Goal: Task Accomplishment & Management: Use online tool/utility

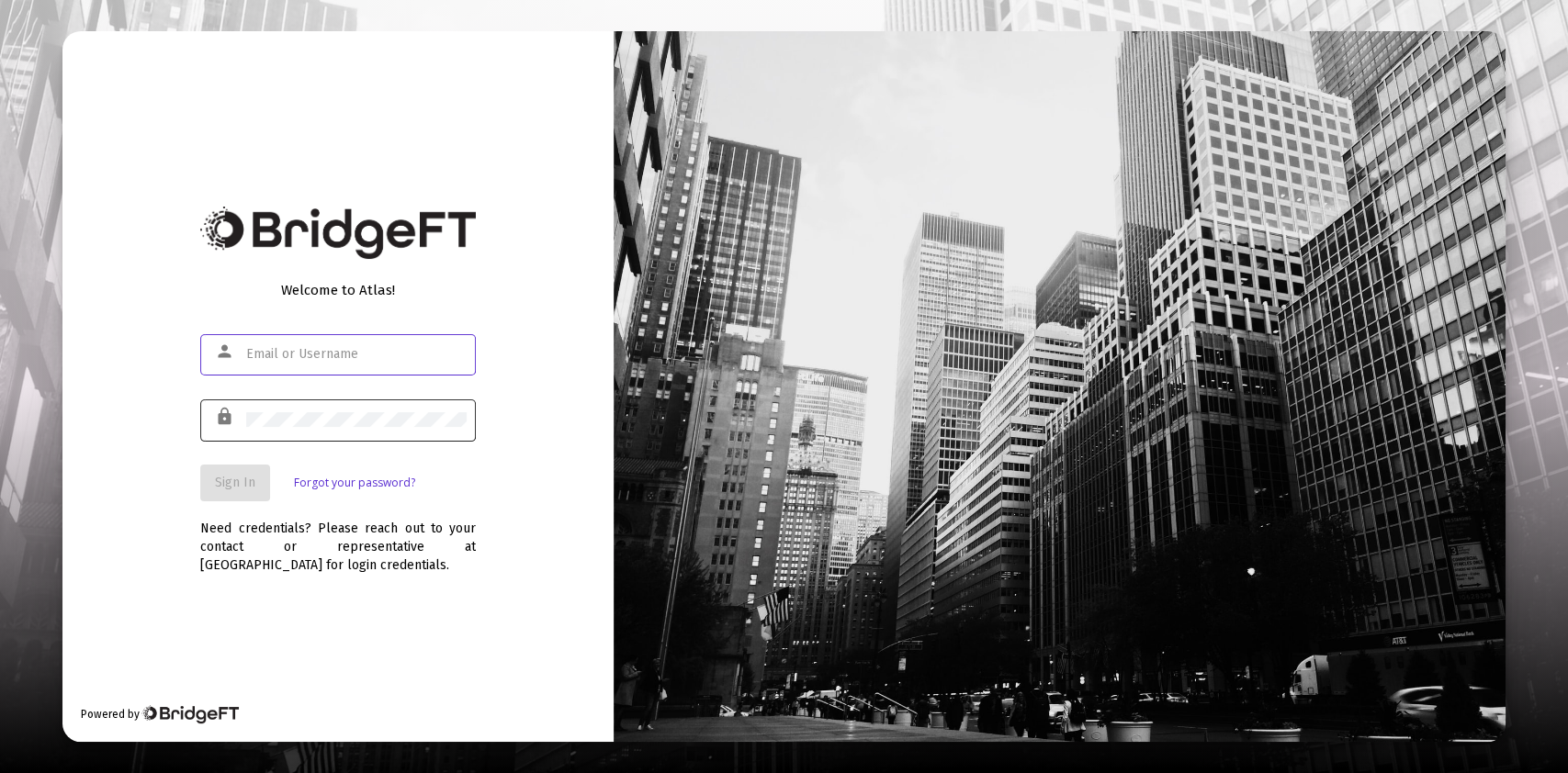
type input "[PERSON_NAME][EMAIL_ADDRESS][DOMAIN_NAME]"
click at [316, 430] on div at bounding box center [356, 419] width 221 height 45
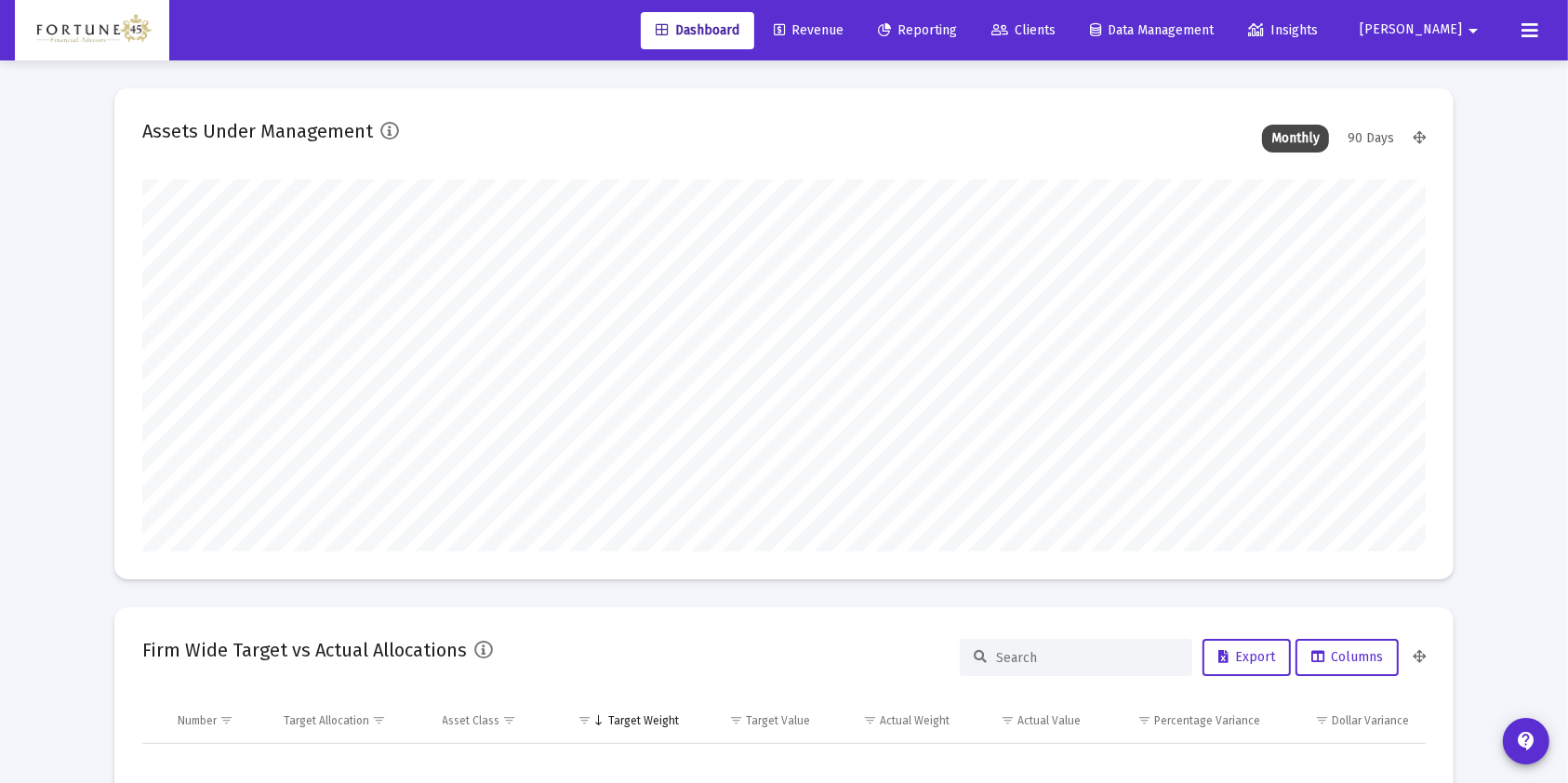
scroll to position [372, 691]
type input "[DATE]"
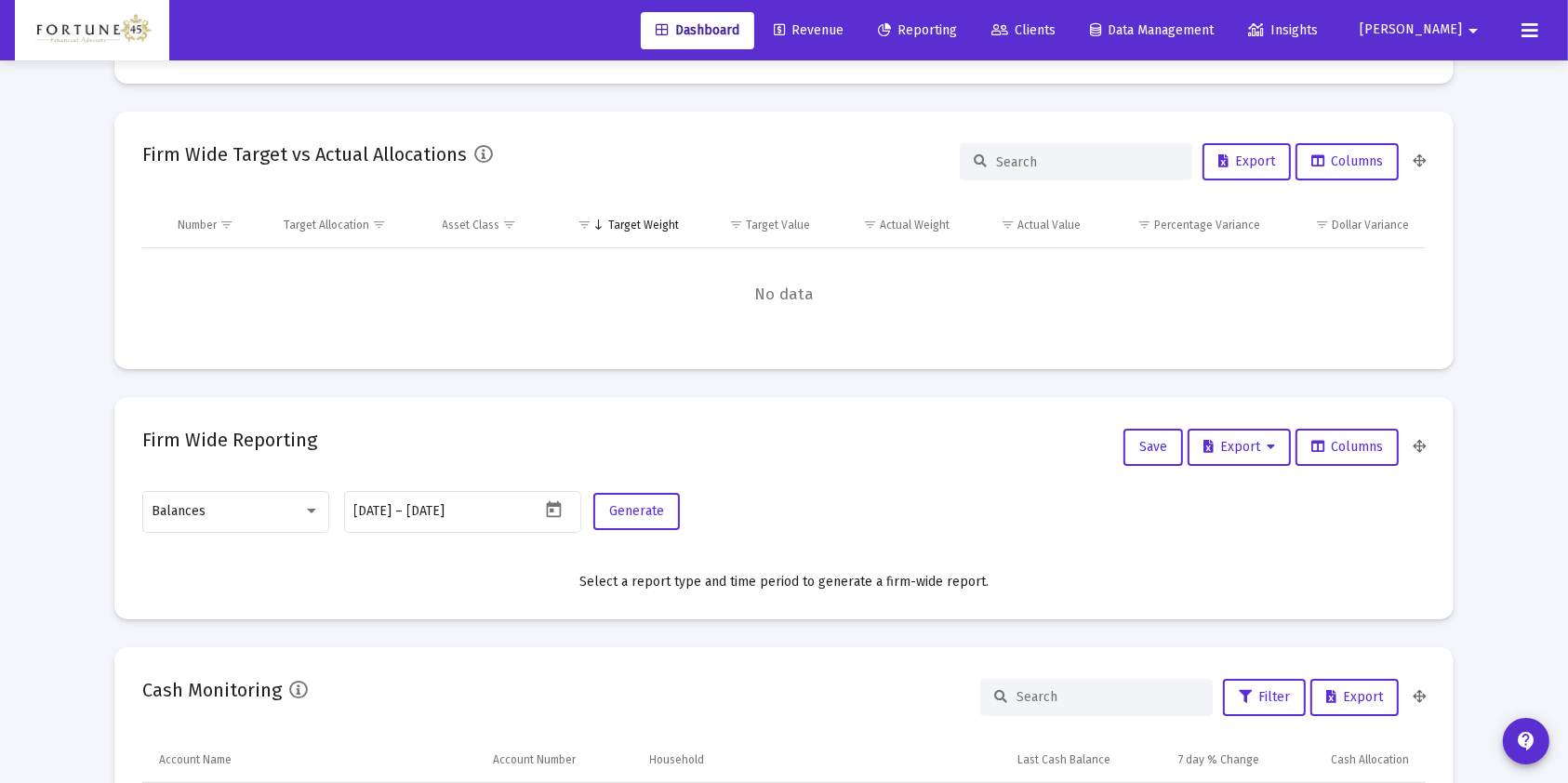
scroll to position [744, 0]
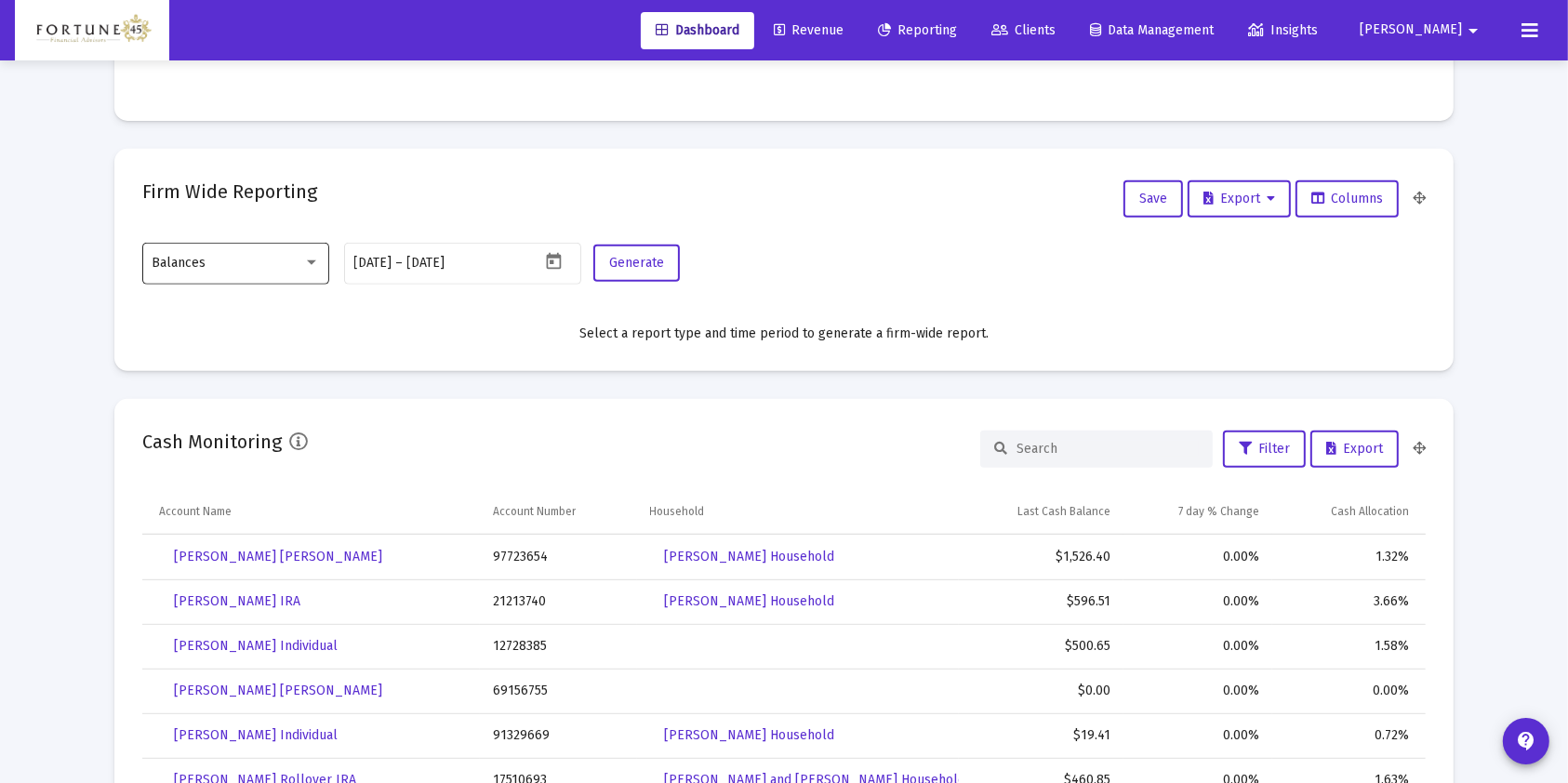
click at [253, 271] on div "Balances" at bounding box center [237, 262] width 168 height 46
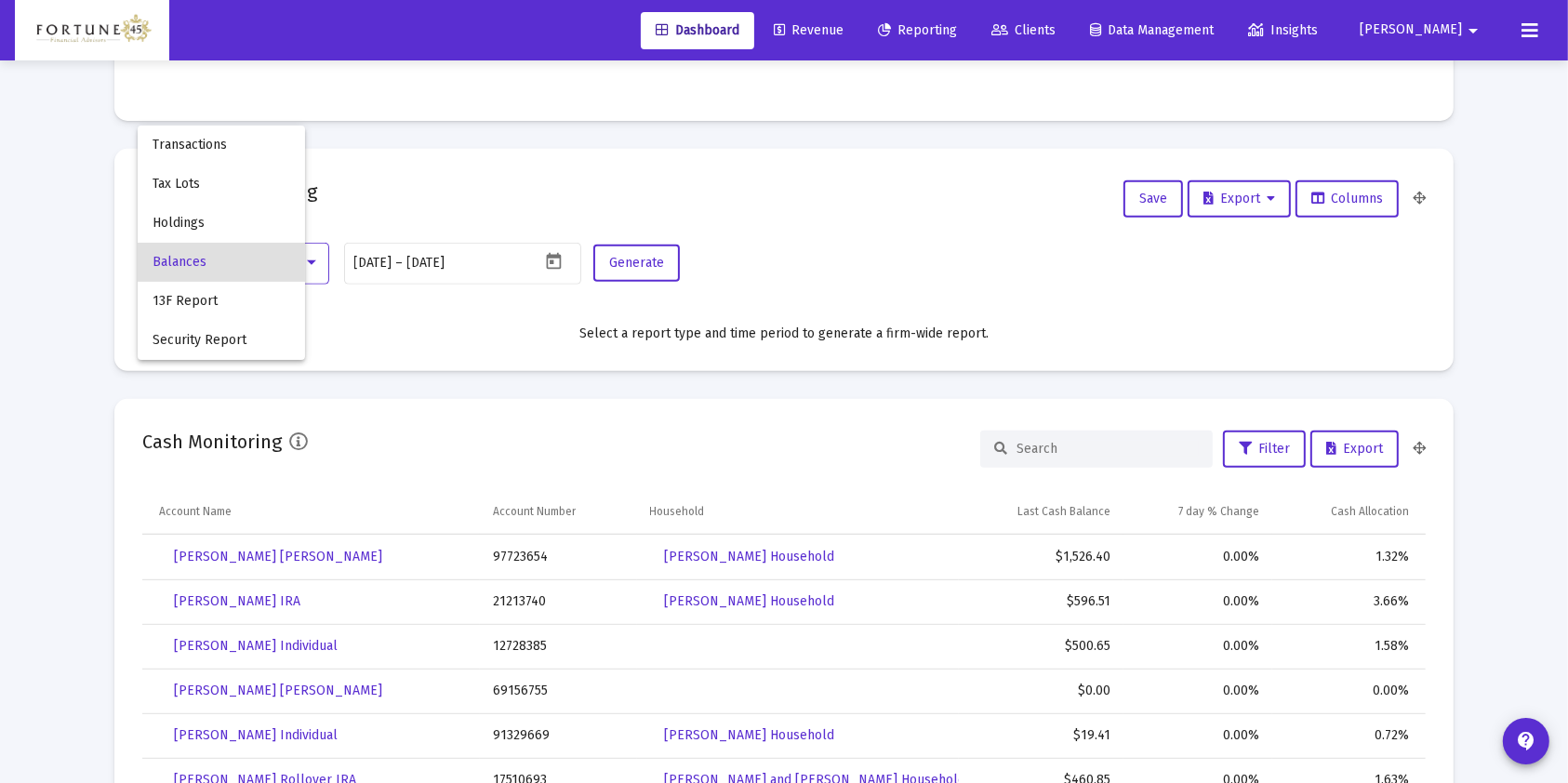
scroll to position [372, 599]
click at [252, 156] on span "Transactions" at bounding box center [237, 145] width 168 height 39
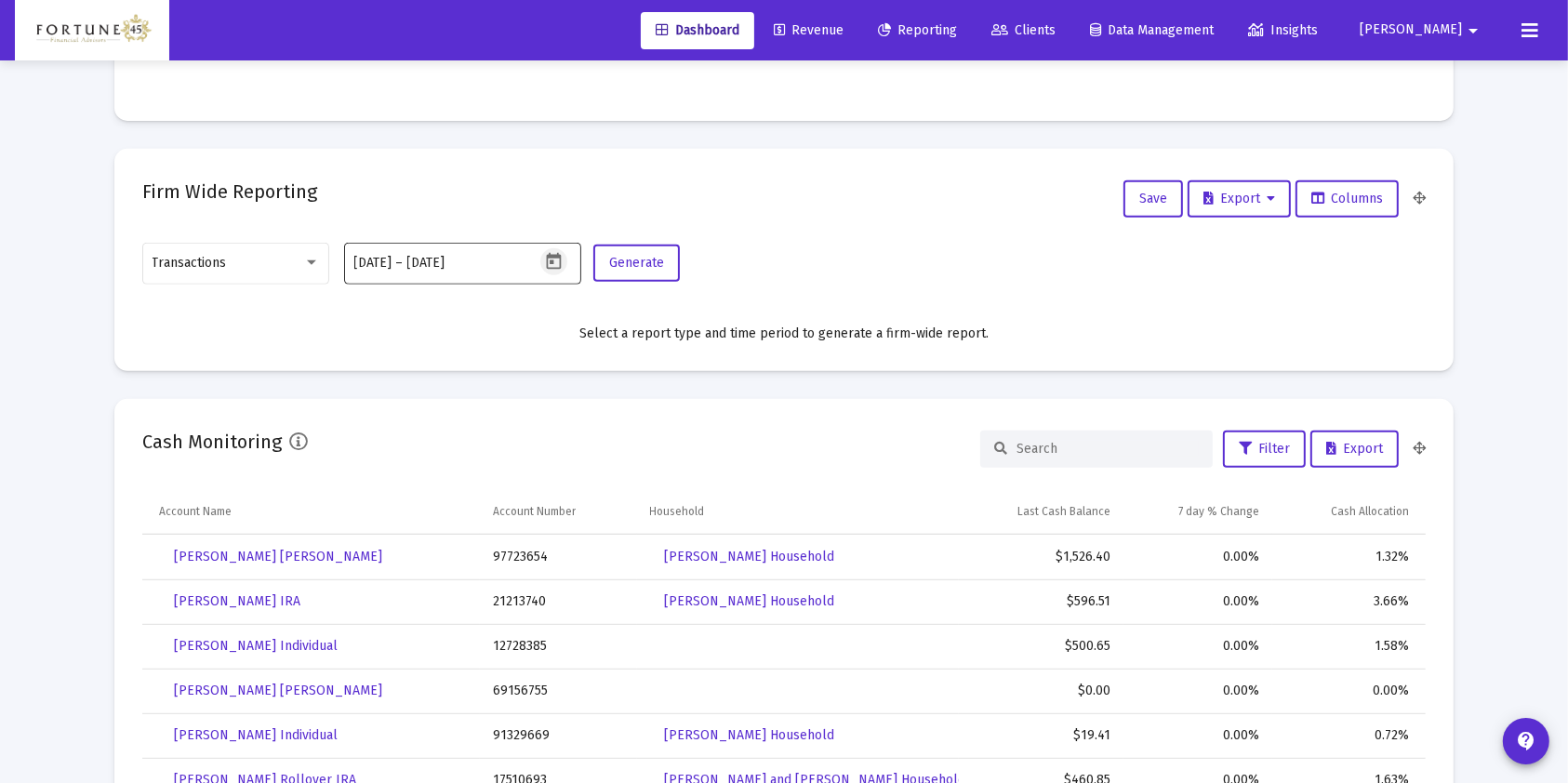
click at [551, 260] on icon "Open calendar" at bounding box center [553, 261] width 15 height 17
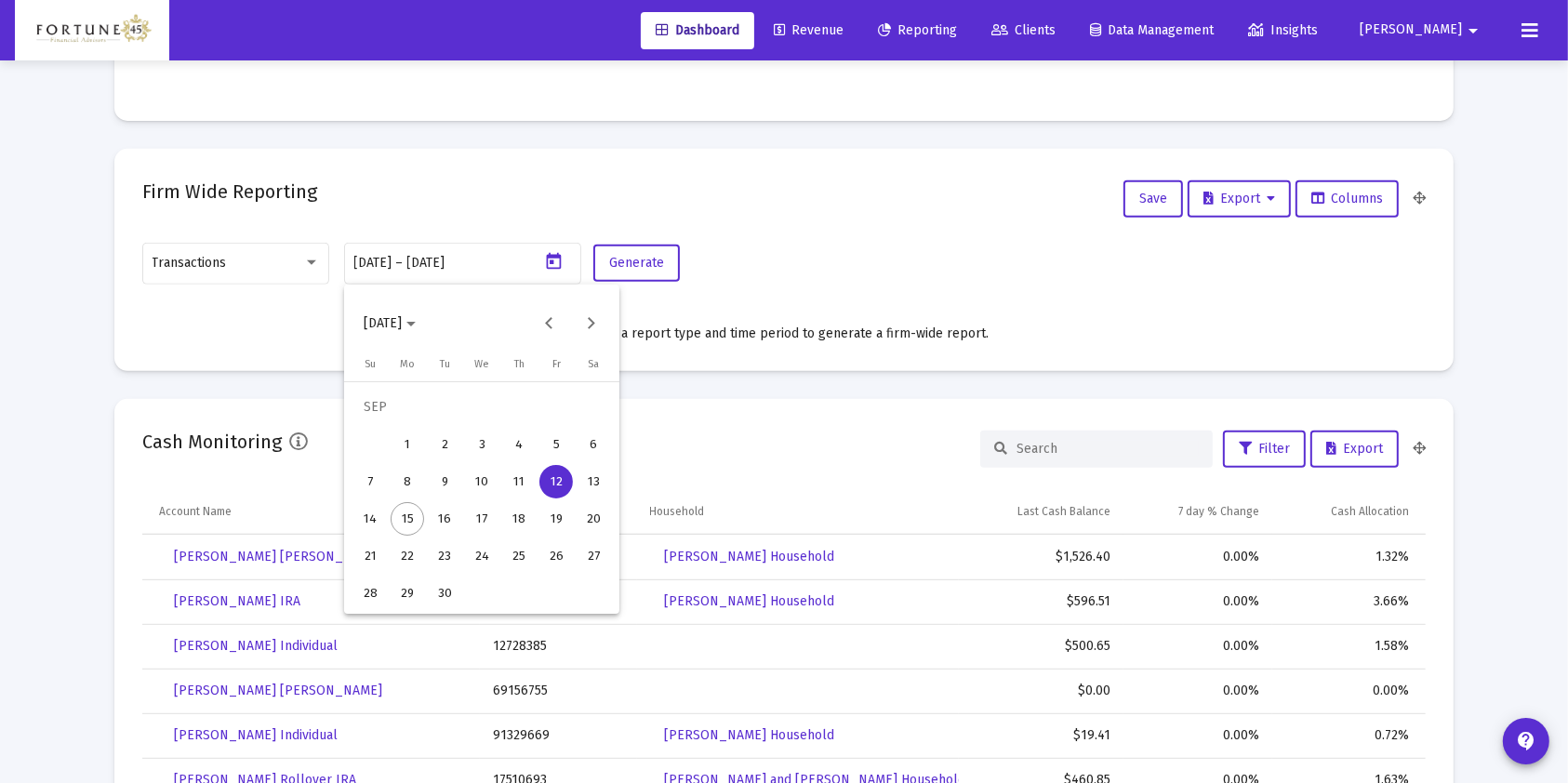
click at [372, 482] on div "7" at bounding box center [370, 482] width 34 height 34
type input "[DATE]"
click at [402, 509] on div "15" at bounding box center [407, 519] width 34 height 34
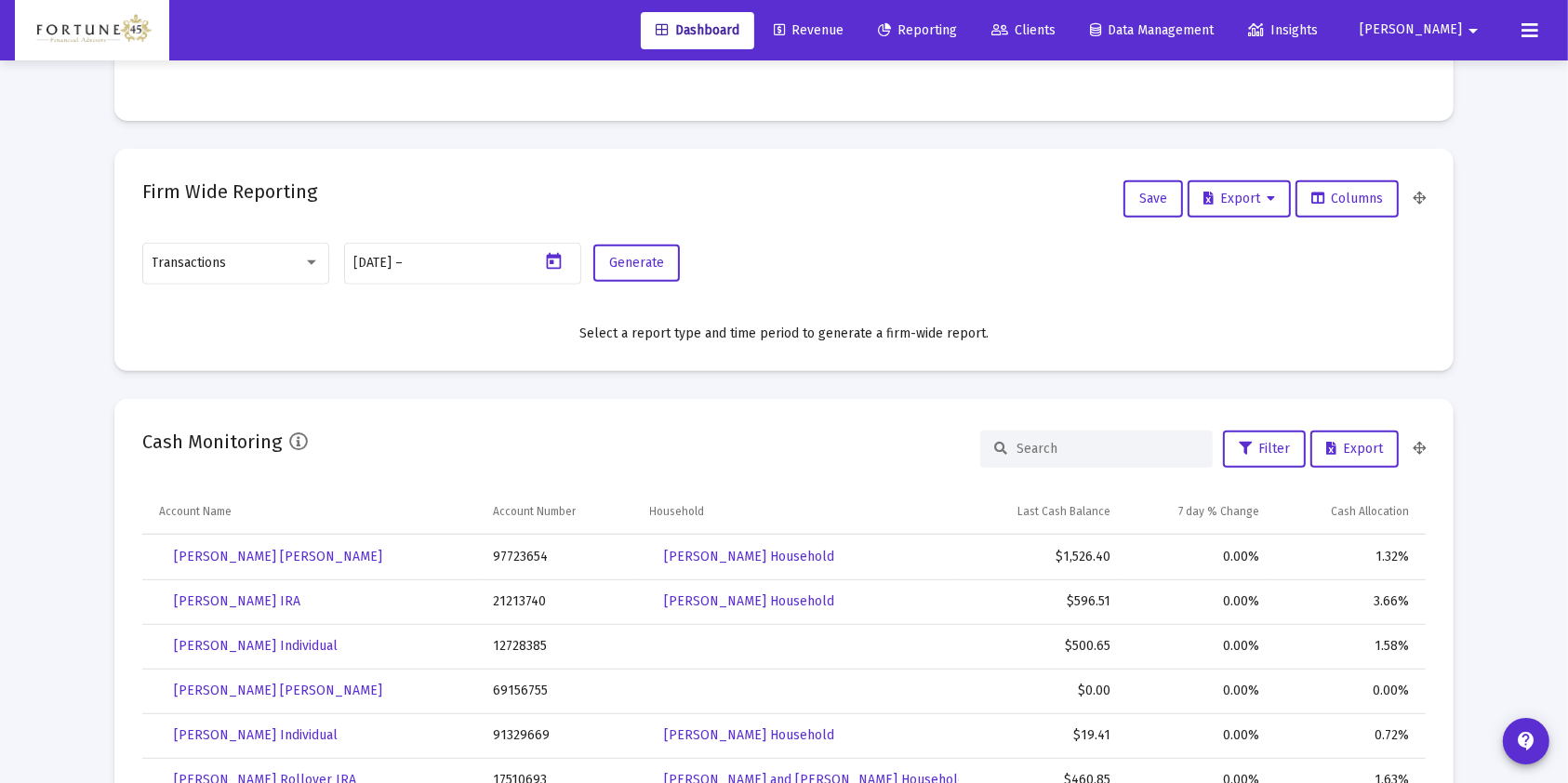
type input "[DATE]"
click at [612, 269] on span "Generate" at bounding box center [636, 262] width 55 height 16
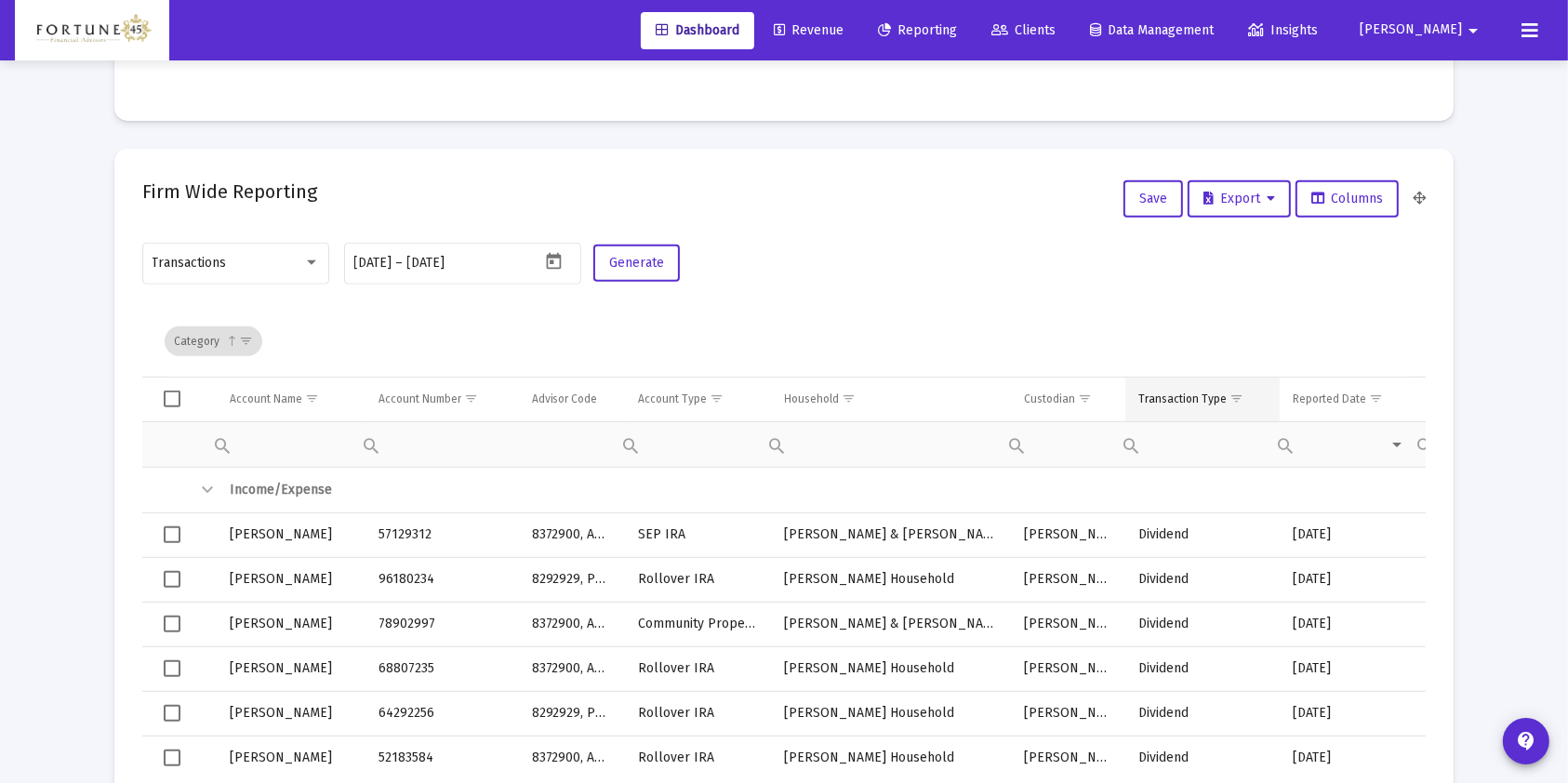
click at [1234, 402] on span "Show filter options for column 'Transaction Type'" at bounding box center [1235, 398] width 14 height 14
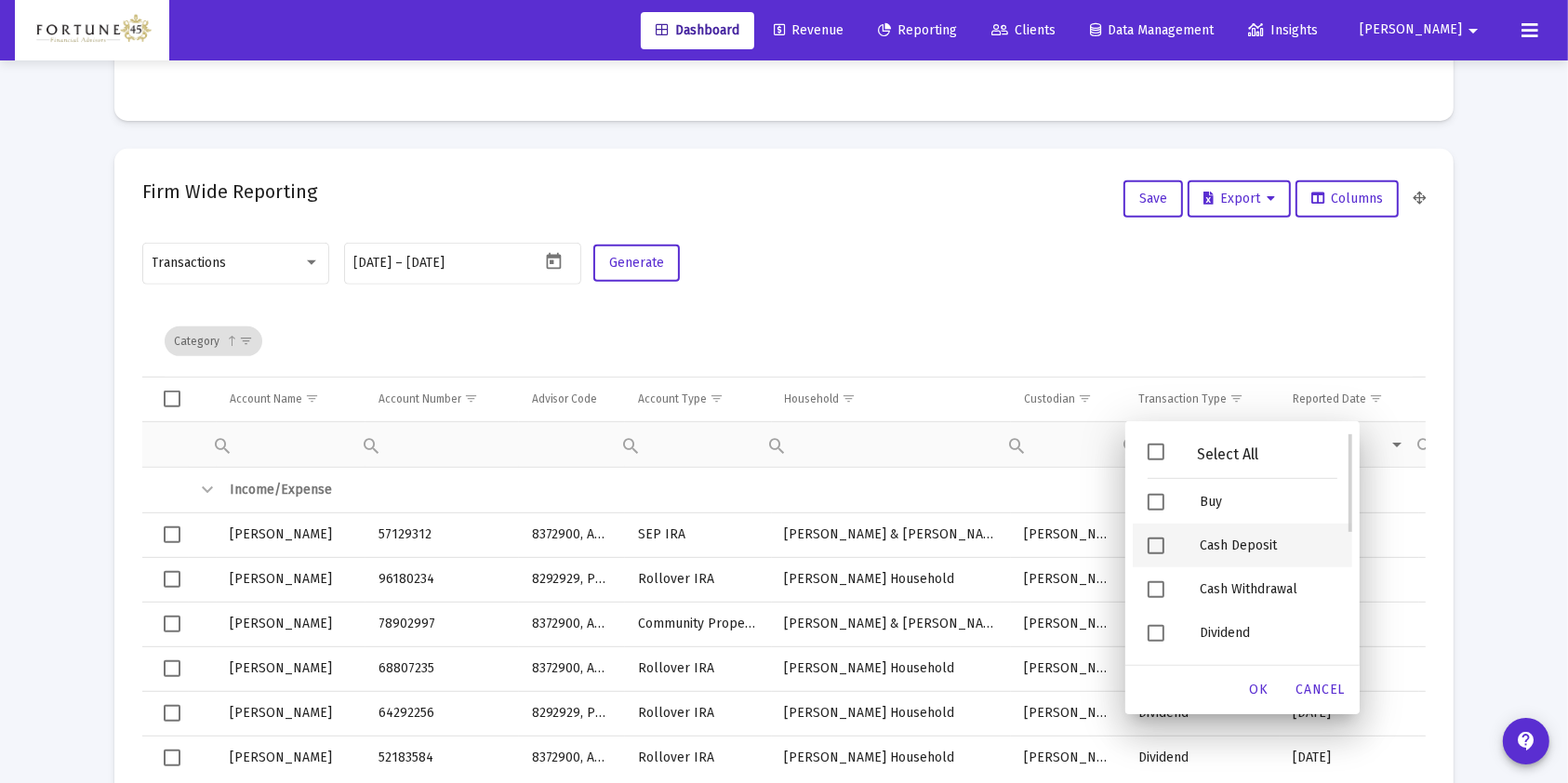
click at [1252, 546] on div "Cash Deposit" at bounding box center [1268, 545] width 168 height 44
click at [1261, 690] on span "OK" at bounding box center [1259, 690] width 19 height 16
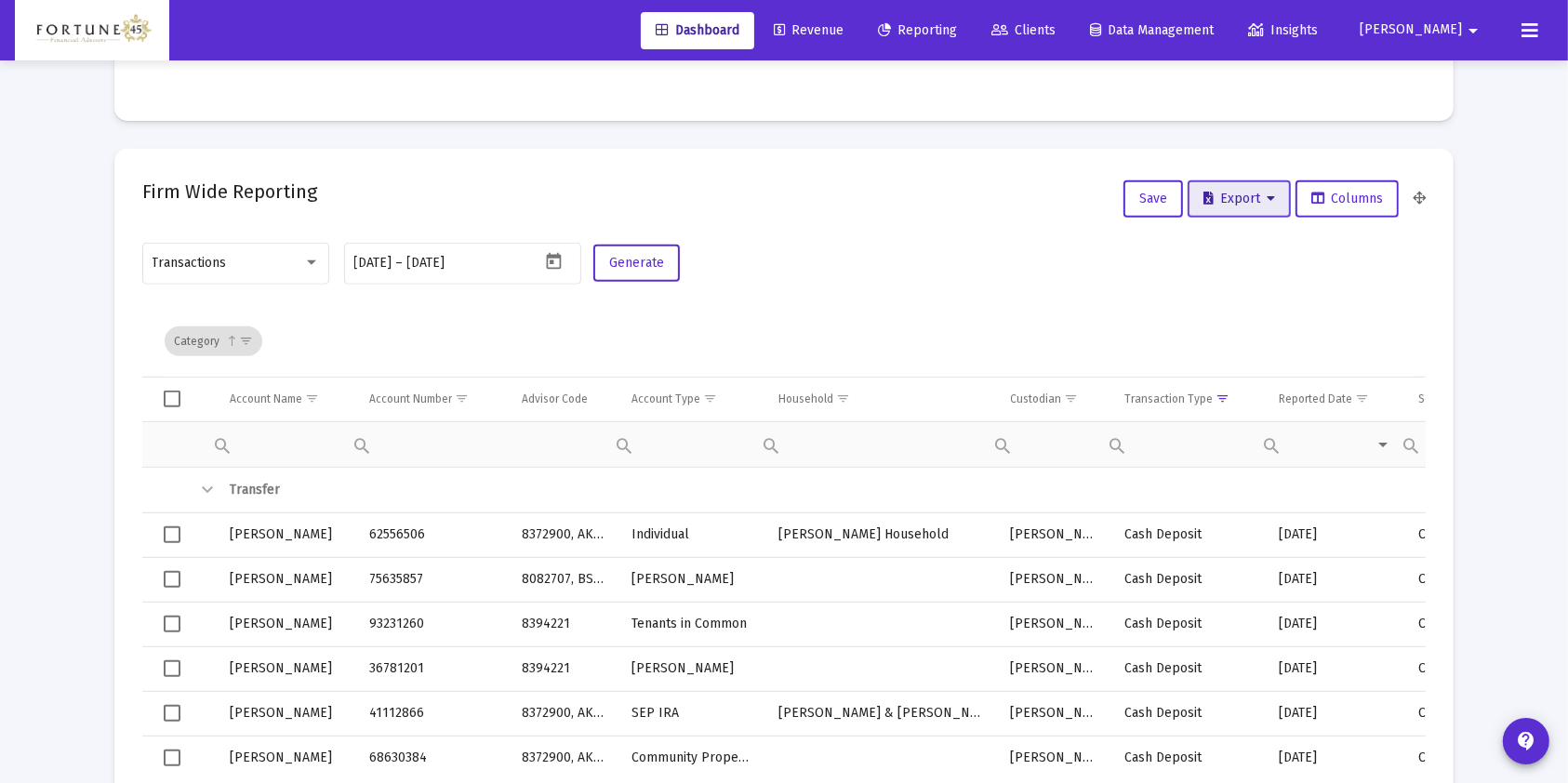
click at [1207, 206] on button "Export" at bounding box center [1238, 199] width 103 height 37
click at [1231, 237] on button "Export All Rows" at bounding box center [1245, 247] width 127 height 45
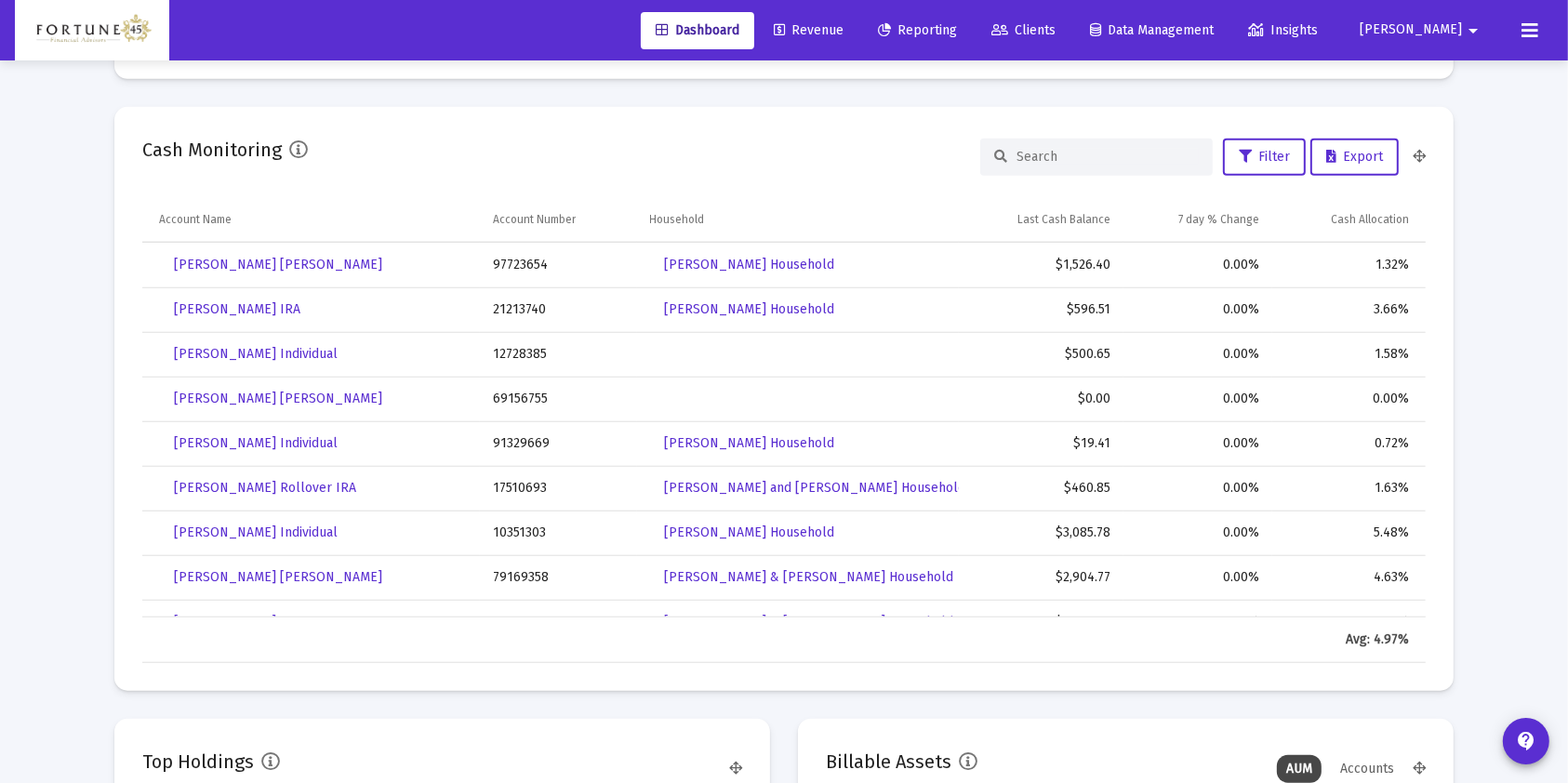
scroll to position [1364, 0]
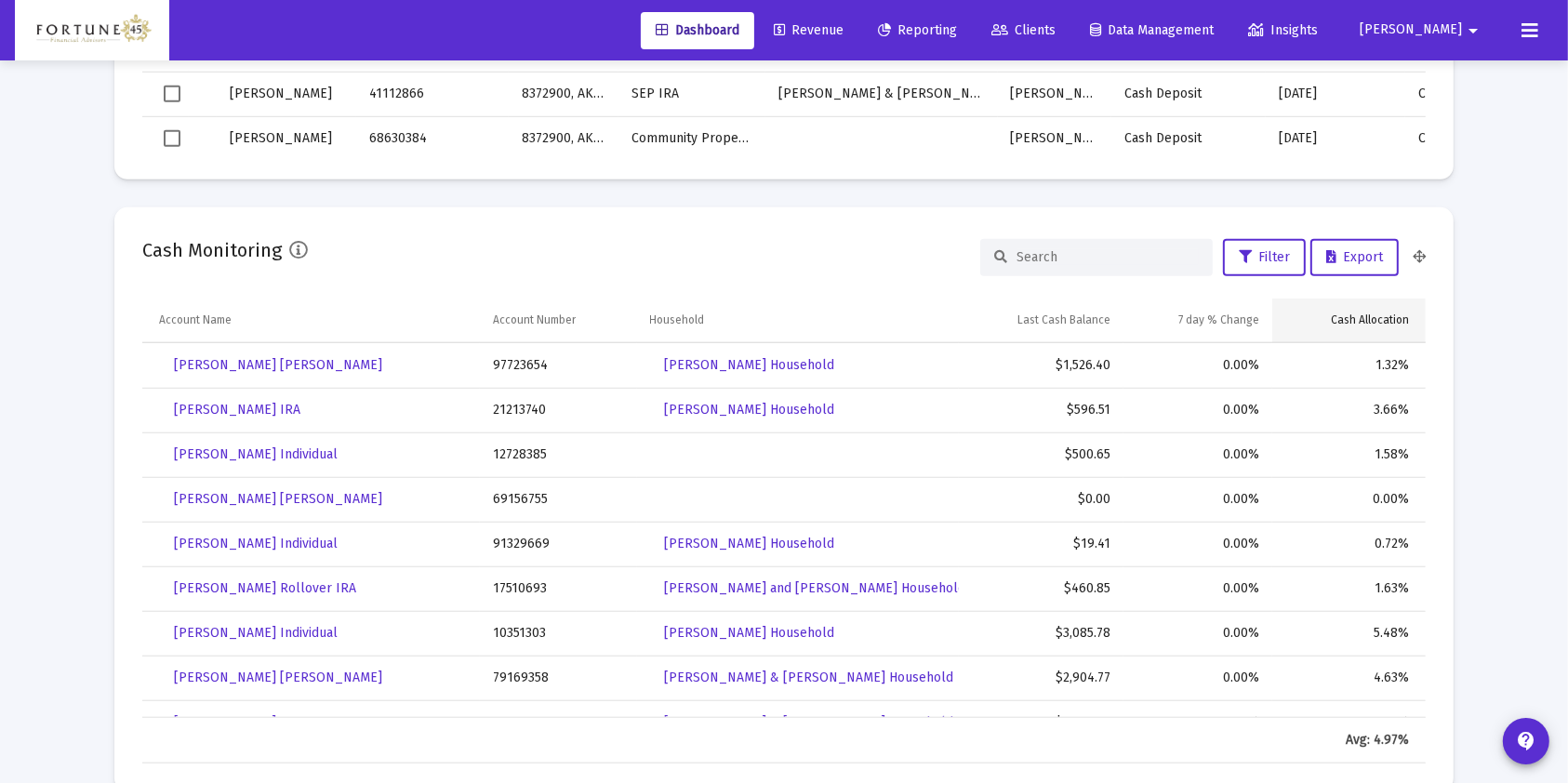
click at [1375, 312] on div "Cash Allocation" at bounding box center [1370, 320] width 78 height 15
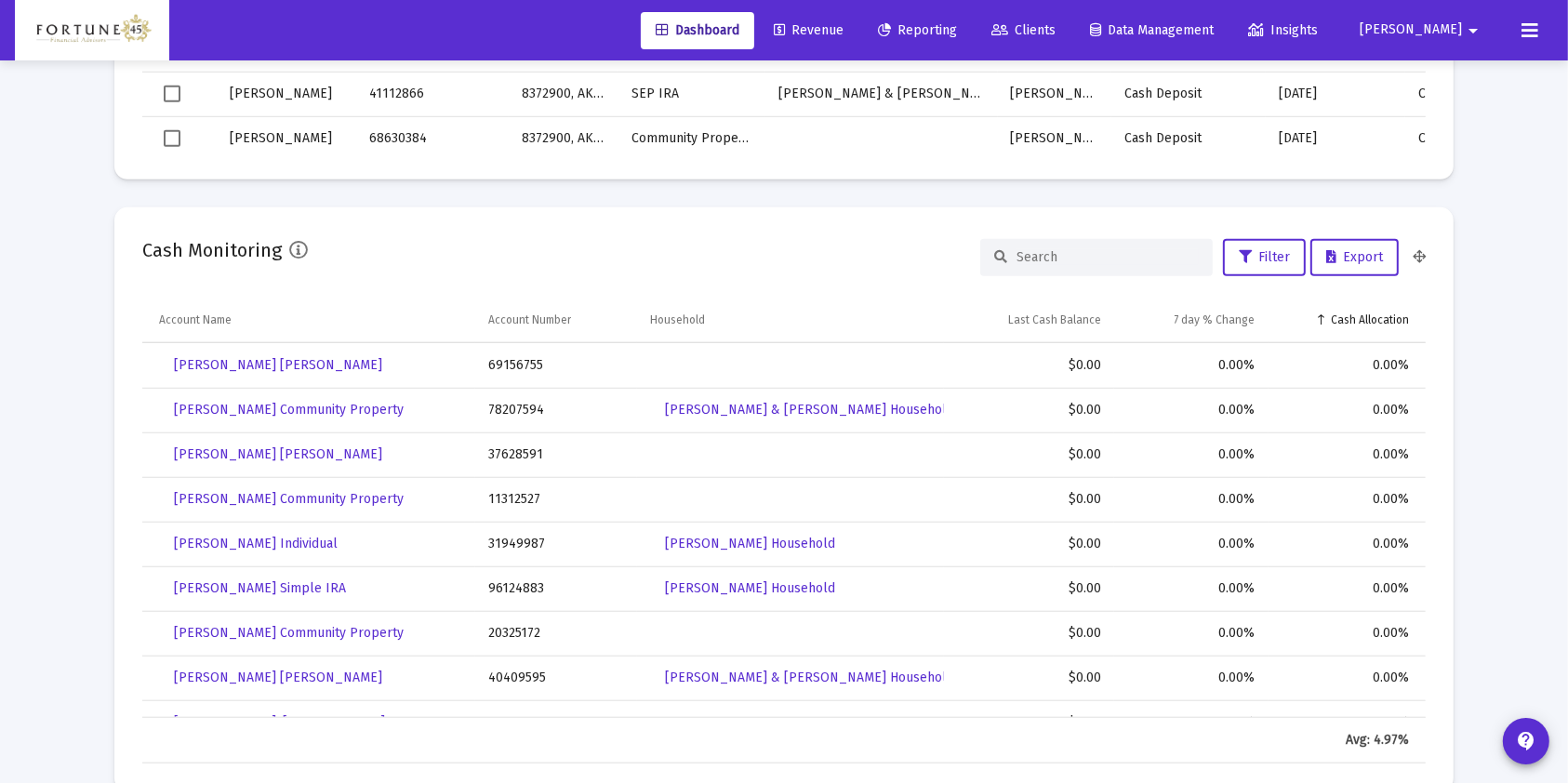
click at [1375, 312] on div "Cash Allocation" at bounding box center [1370, 320] width 78 height 15
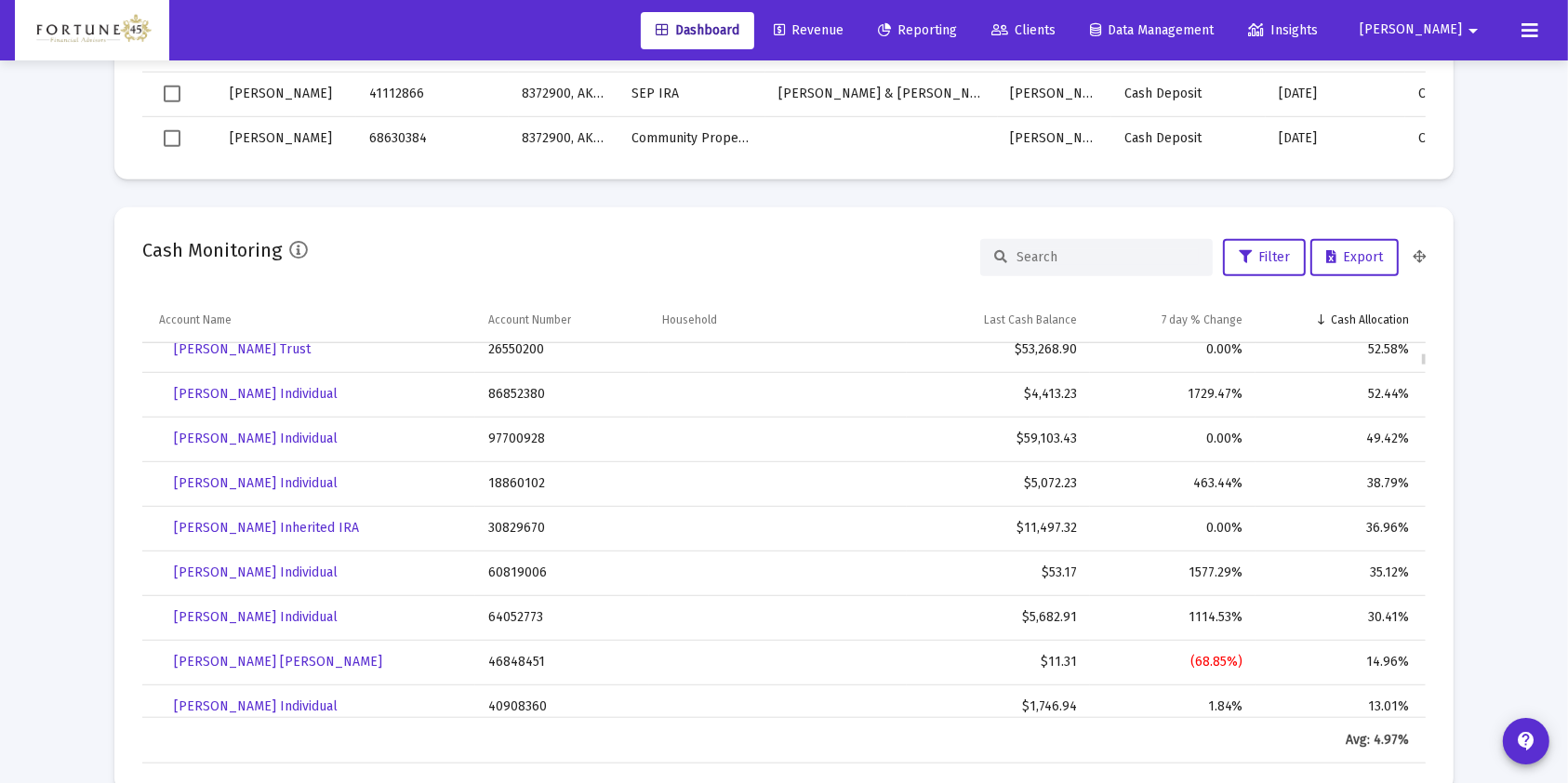
scroll to position [1332, 0]
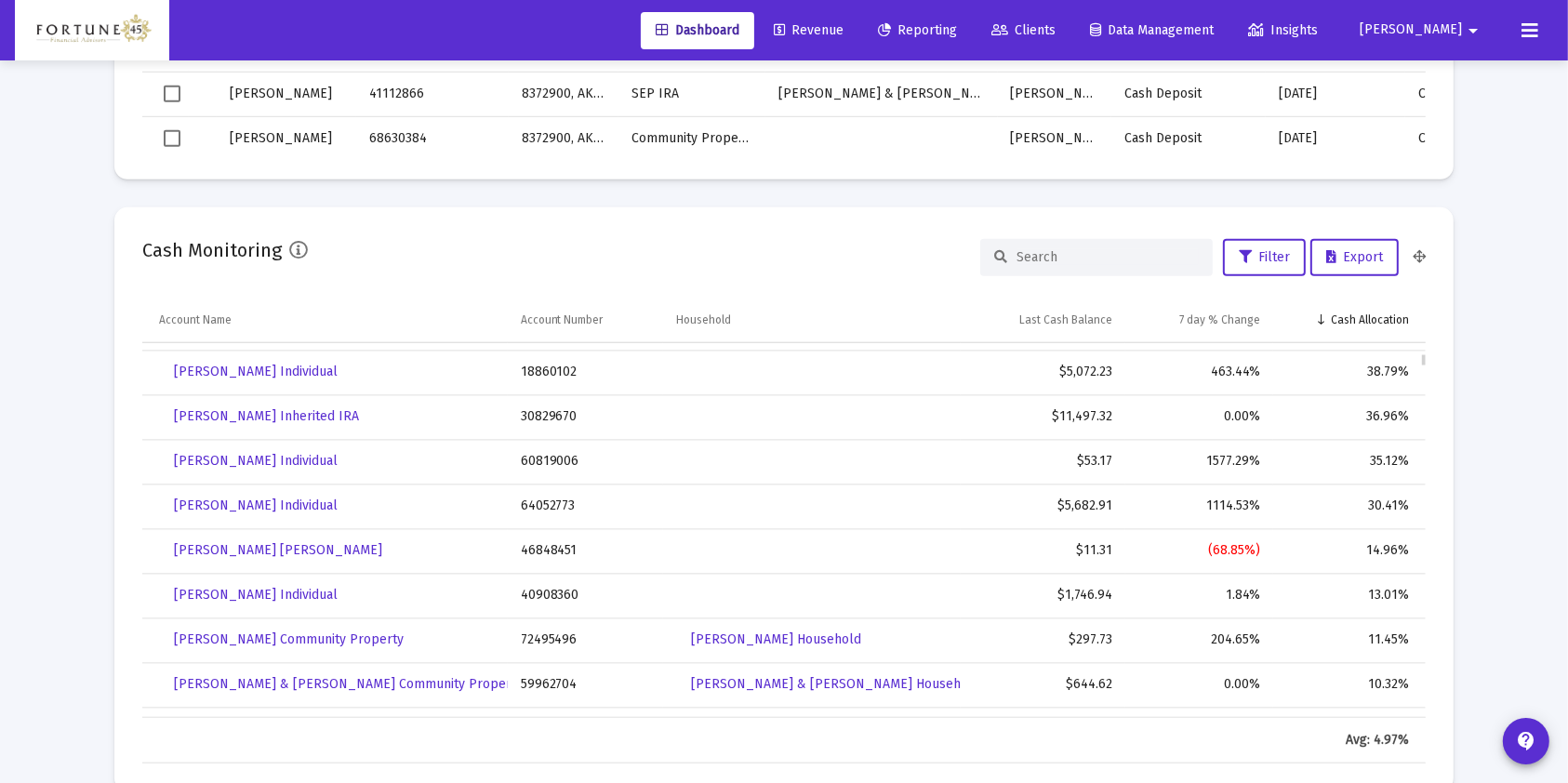
click at [1094, 643] on td "$297.73" at bounding box center [1043, 641] width 165 height 45
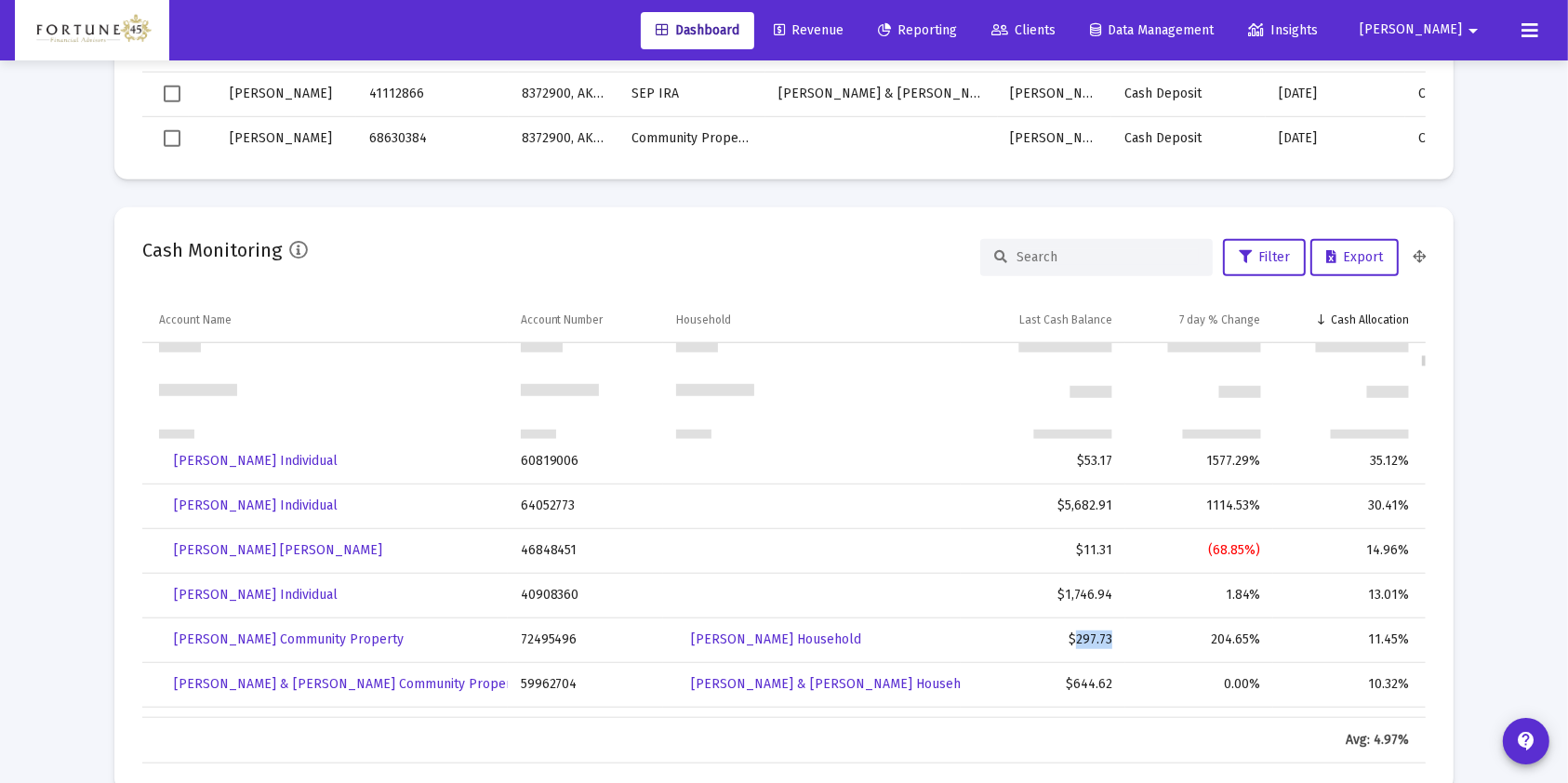
scroll to position [1444, 0]
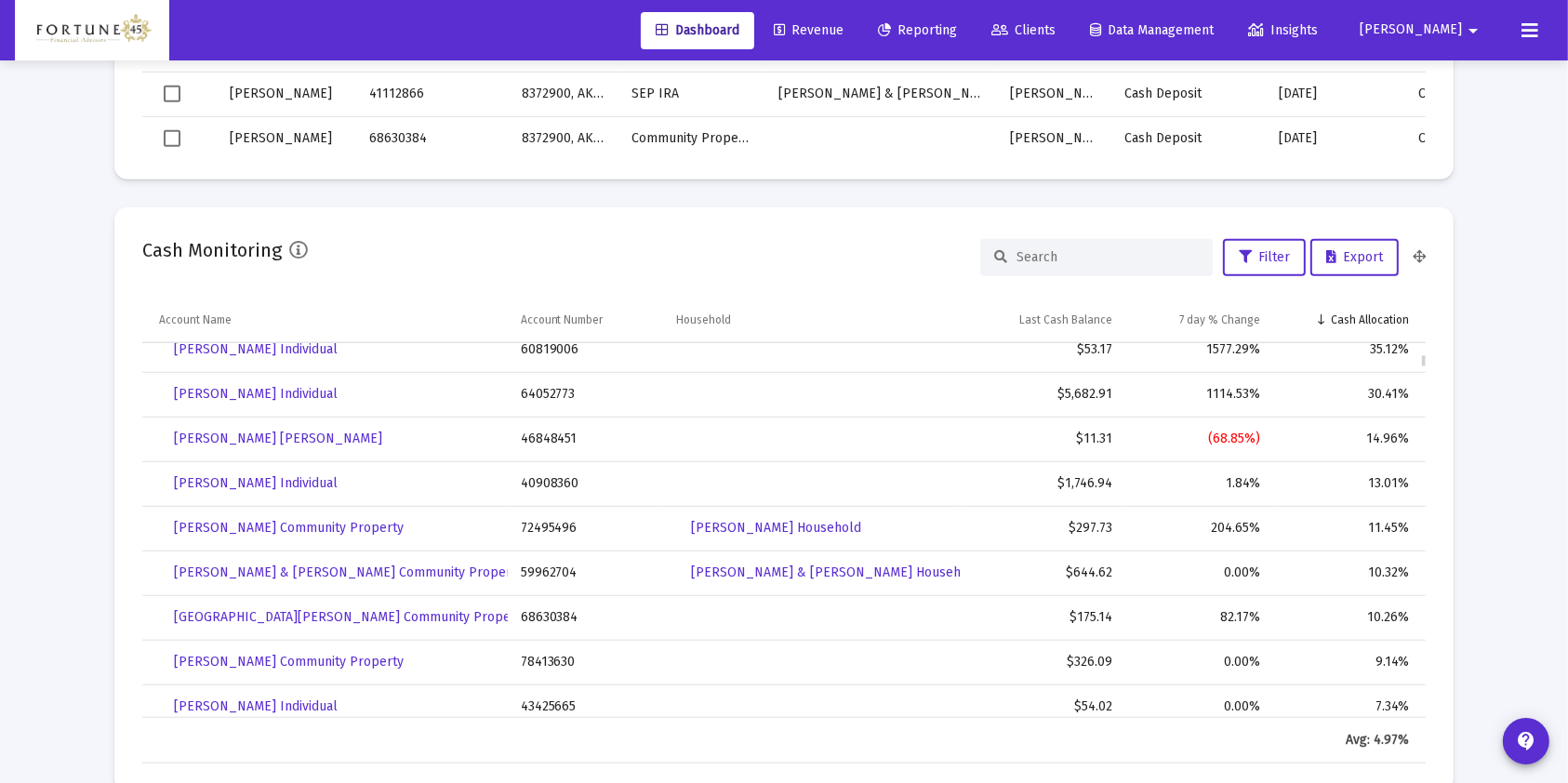
click at [1097, 571] on td "$644.62" at bounding box center [1043, 573] width 165 height 45
click at [1097, 571] on td "$644.62" at bounding box center [1043, 572] width 165 height 45
click at [530, 569] on td "59962704" at bounding box center [586, 572] width 157 height 45
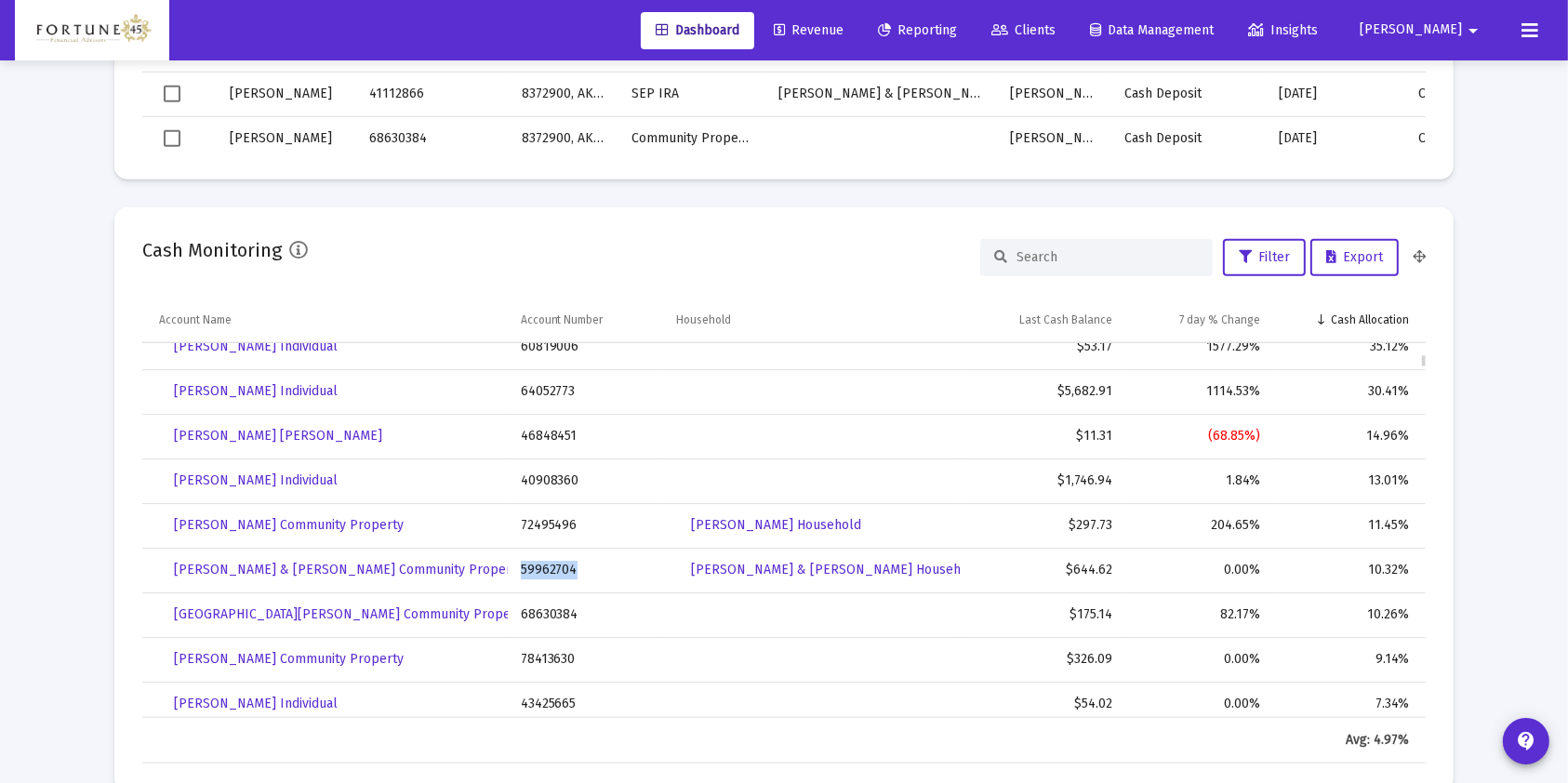
click at [530, 569] on td "59962704" at bounding box center [586, 570] width 157 height 45
copy td "59962704"
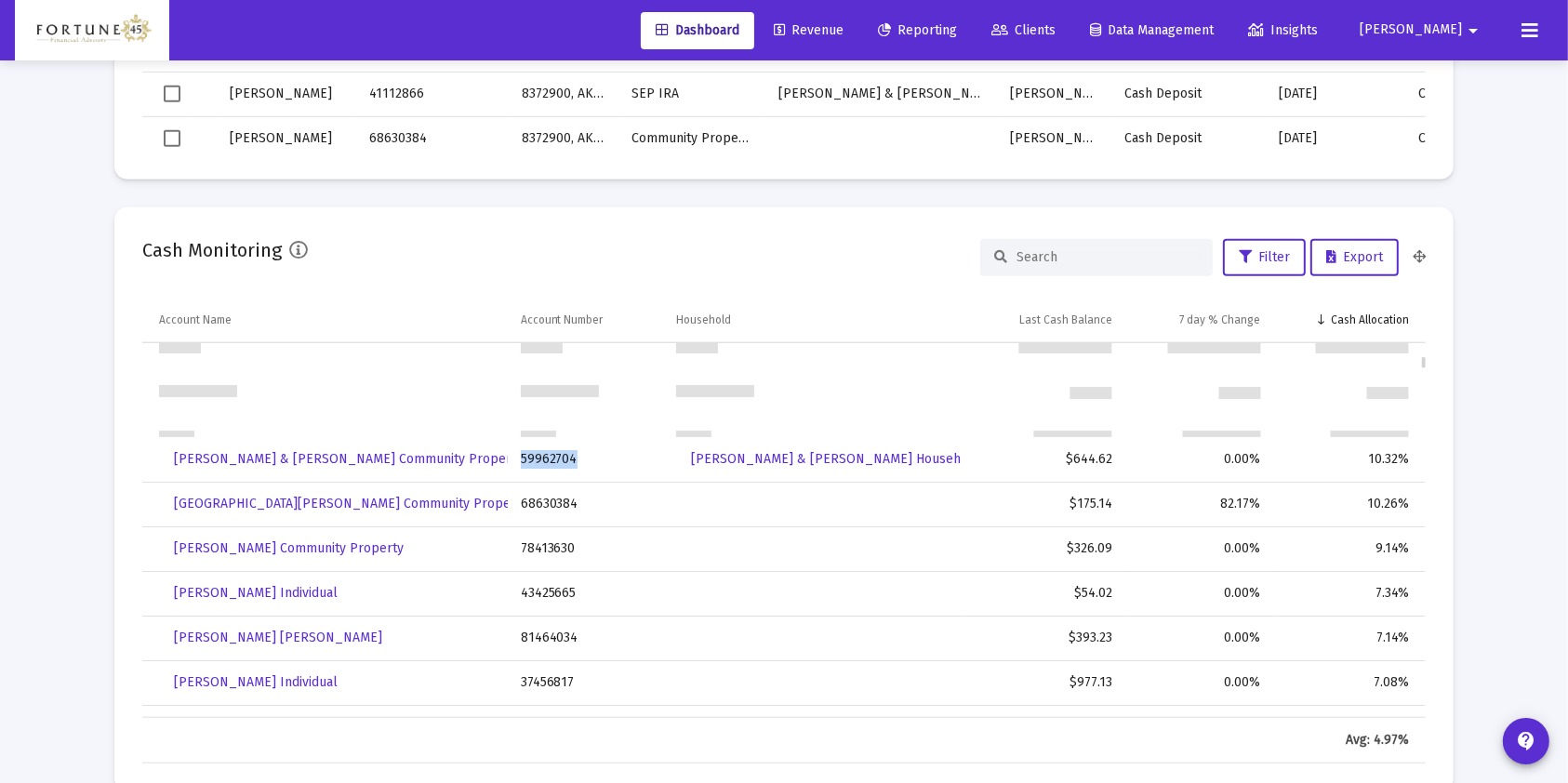
scroll to position [1669, 0]
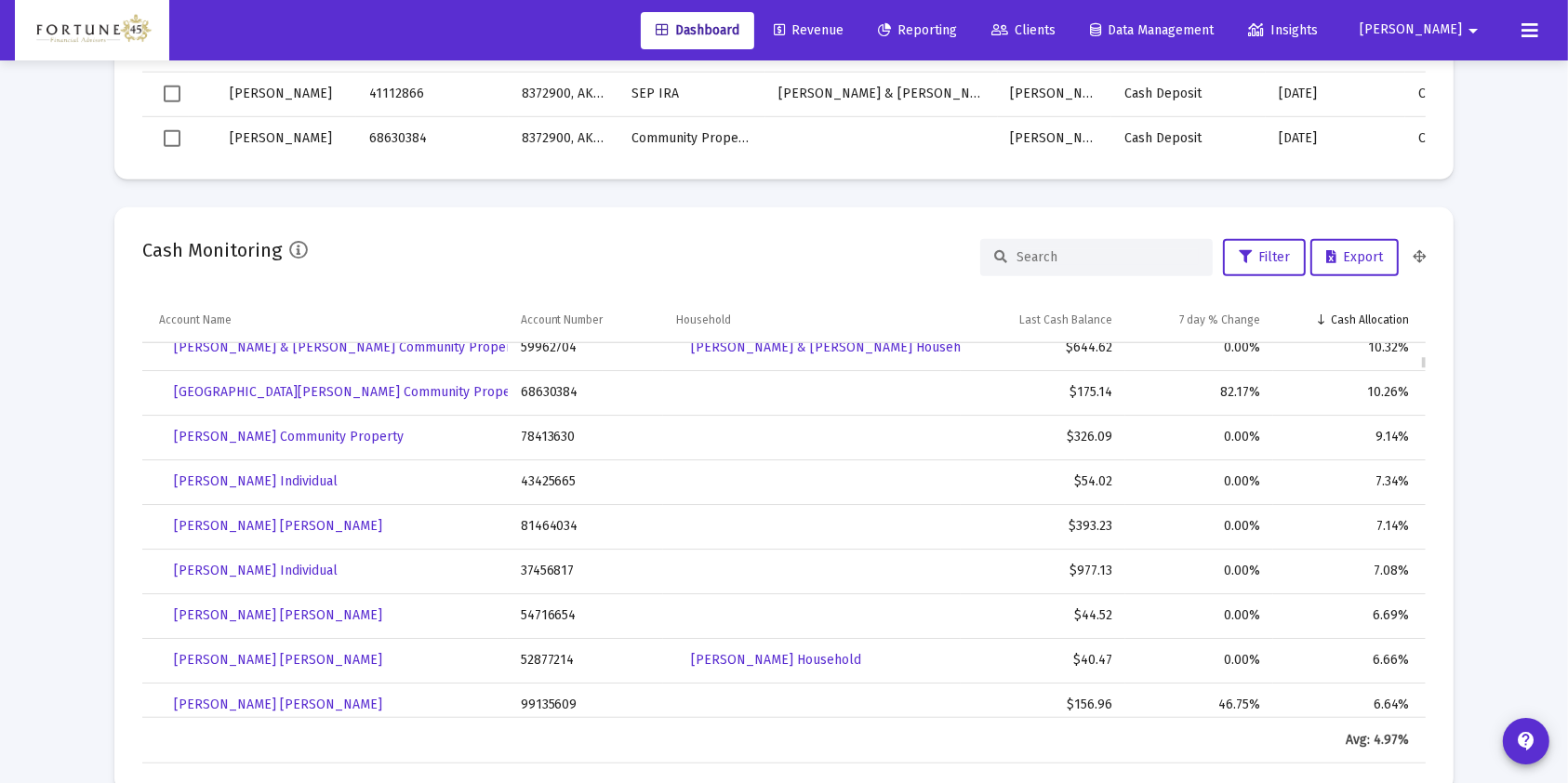
click at [536, 570] on td "37456817" at bounding box center [586, 571] width 157 height 45
click at [536, 570] on td "37456817" at bounding box center [586, 570] width 157 height 45
copy td "37456817"
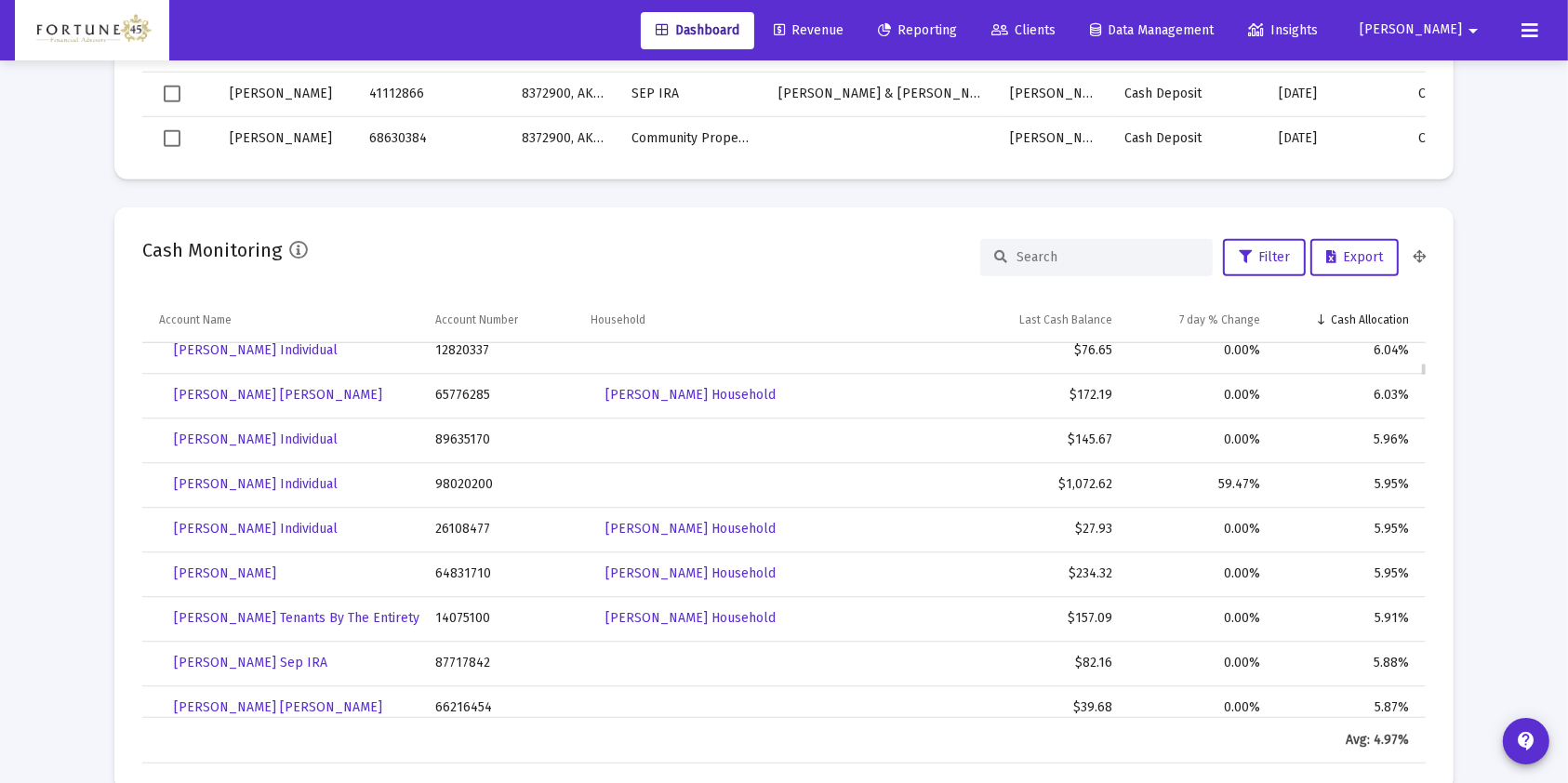
scroll to position [2560, 0]
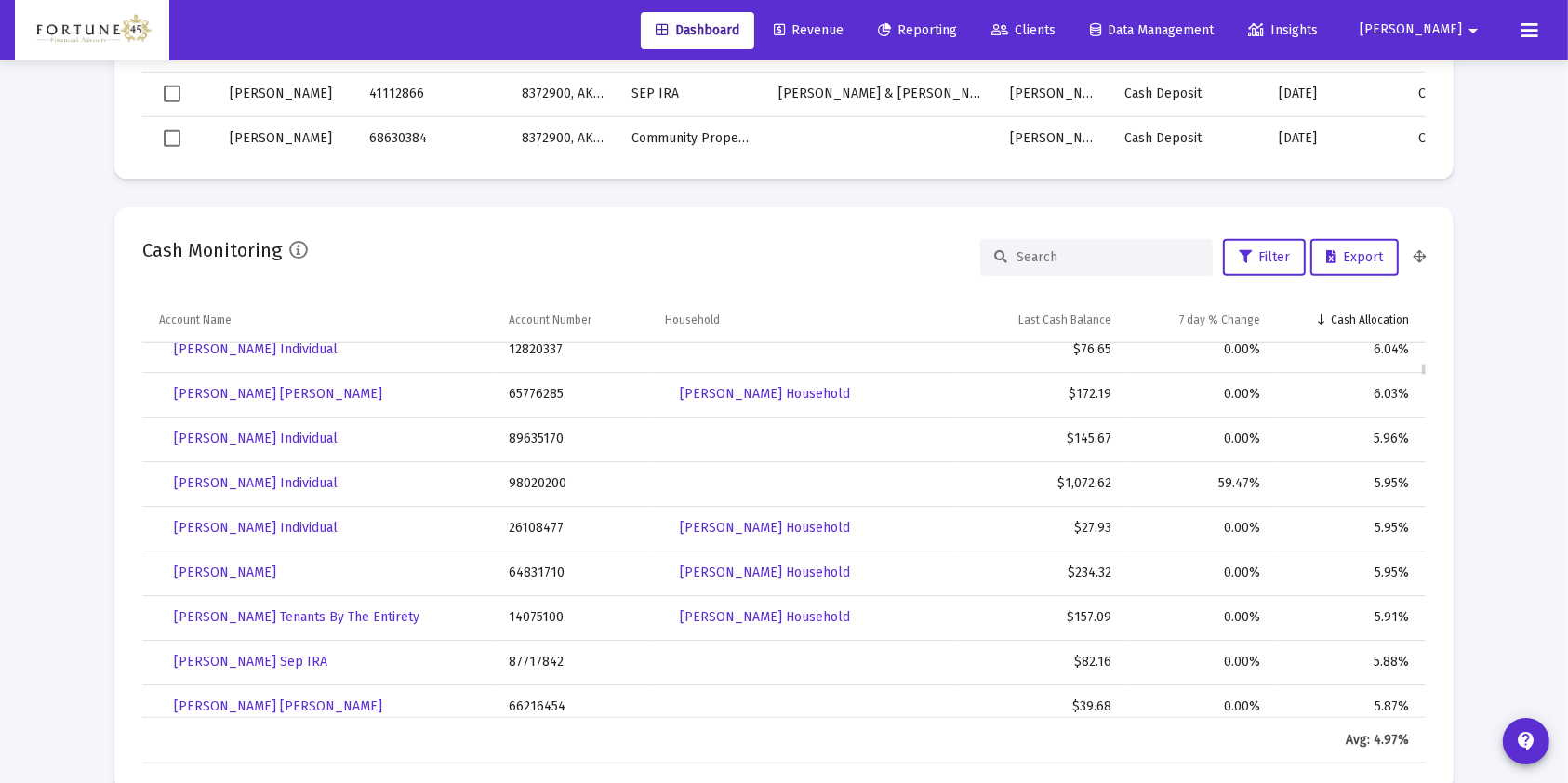
click at [555, 472] on td "98020200" at bounding box center [574, 484] width 157 height 45
click at [554, 472] on td "98020200" at bounding box center [574, 484] width 157 height 45
copy td "98020200"
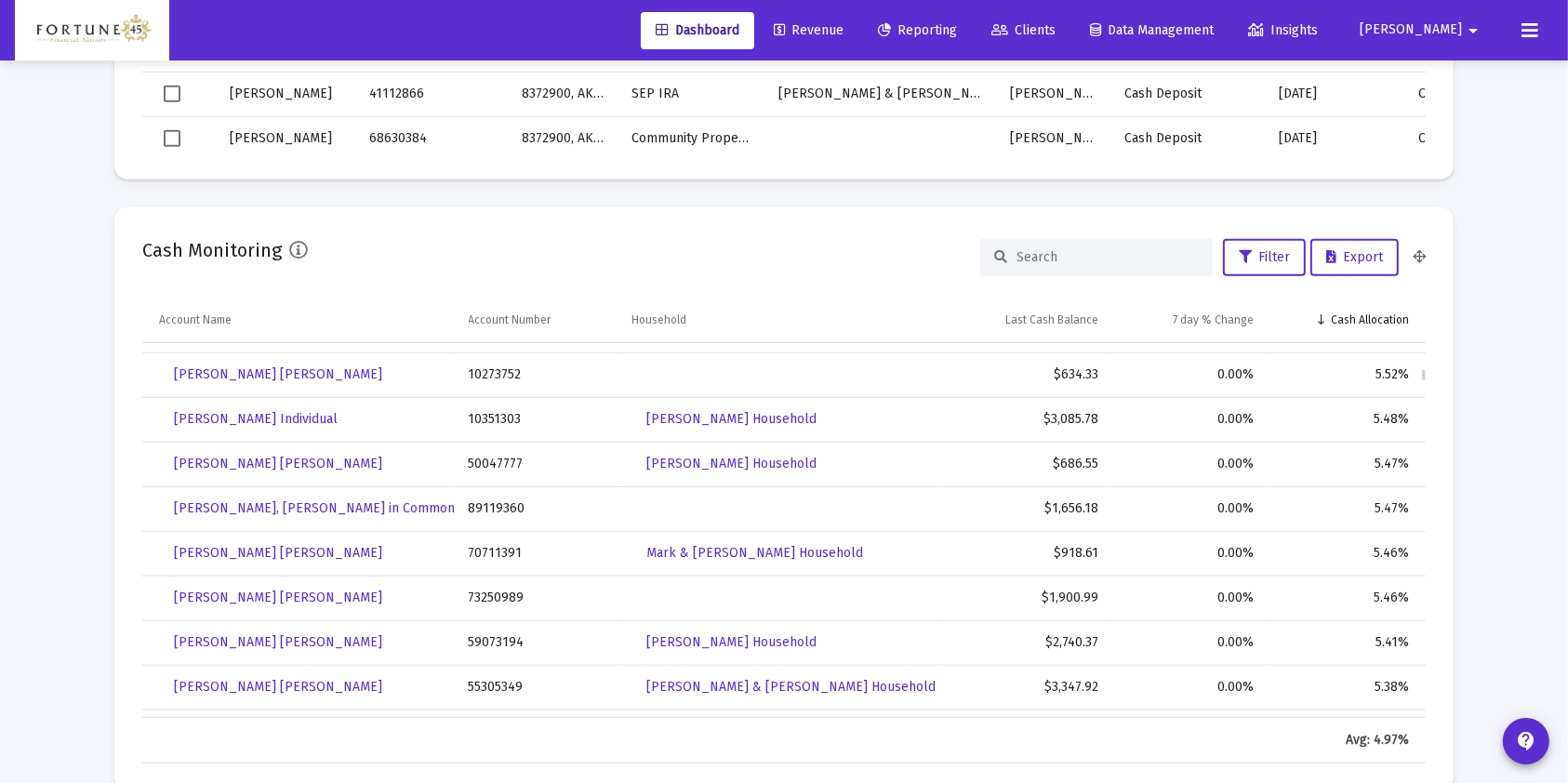
scroll to position [3341, 0]
click at [498, 415] on td "10351303" at bounding box center [537, 419] width 163 height 45
copy td "10351303"
click at [493, 511] on td "89119360" at bounding box center [537, 508] width 163 height 45
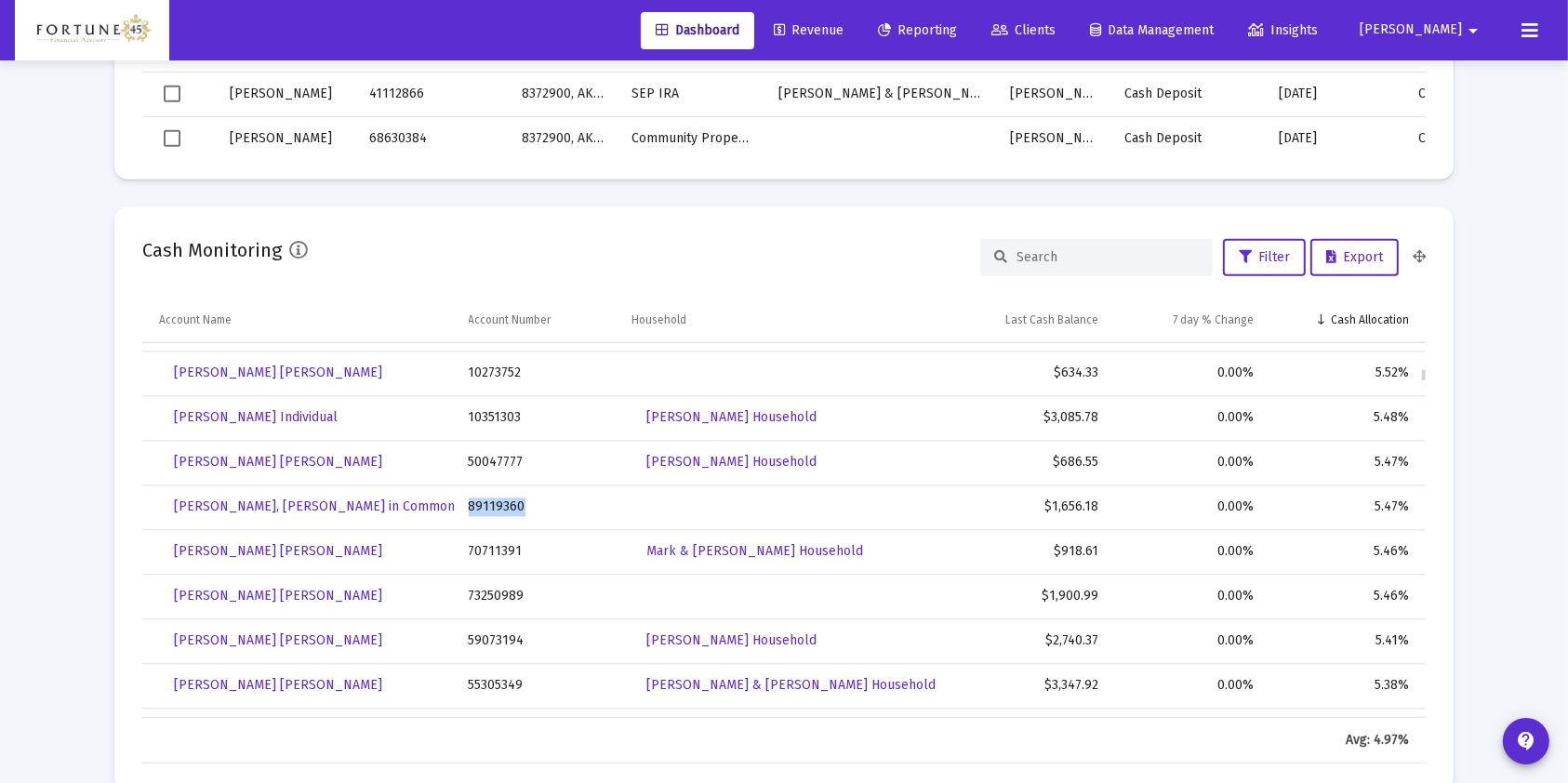
click at [493, 511] on td "89119360" at bounding box center [537, 508] width 163 height 45
click at [506, 465] on td "50047777" at bounding box center [537, 463] width 163 height 45
click at [506, 465] on td "50047777" at bounding box center [537, 461] width 163 height 45
copy td "50047777"
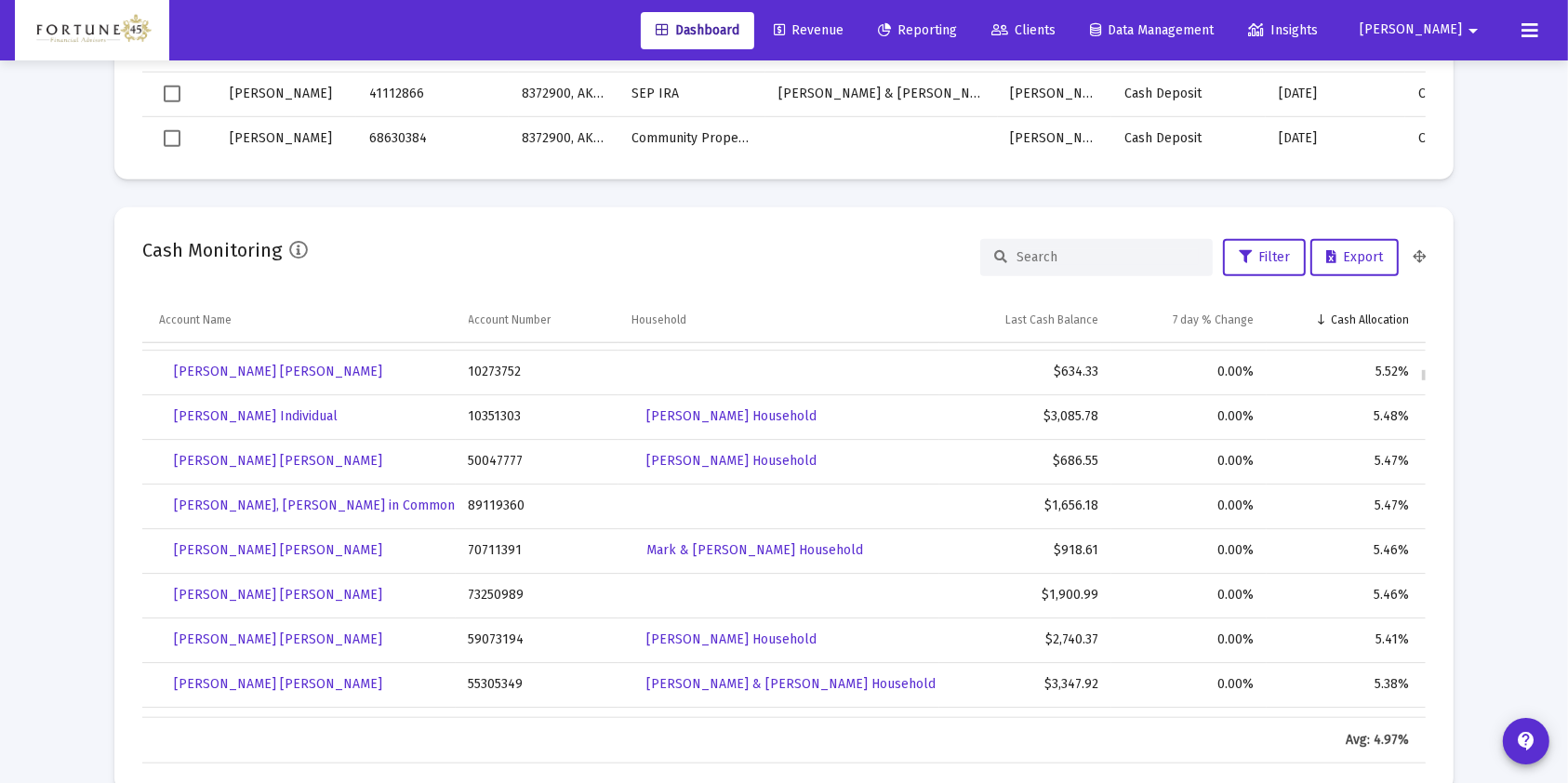
click at [488, 499] on td "89119360" at bounding box center [537, 506] width 163 height 45
click at [488, 499] on td "89119360" at bounding box center [537, 505] width 163 height 45
copy td "89119360"
click at [499, 537] on td "70711391" at bounding box center [537, 549] width 163 height 45
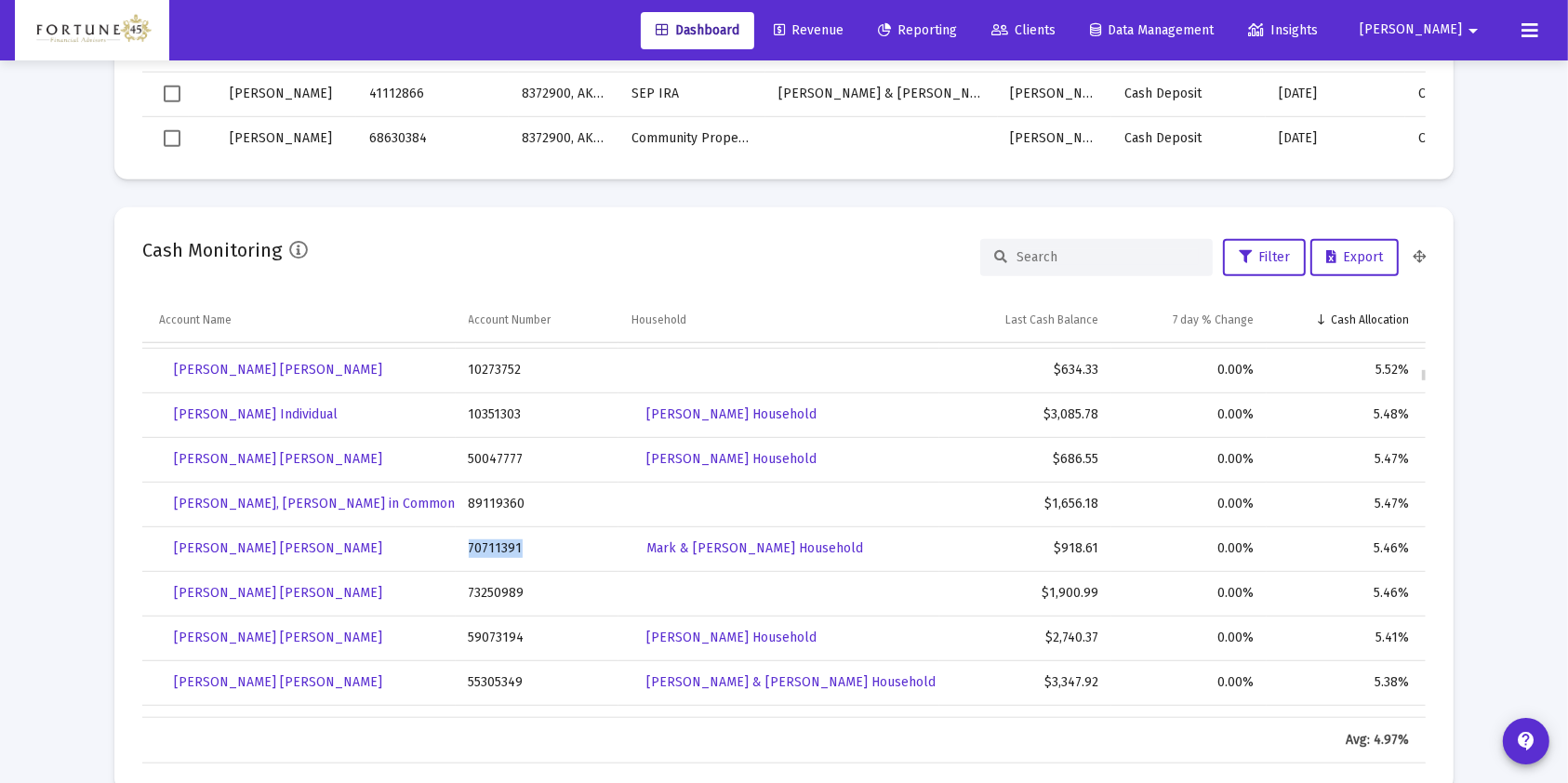
scroll to position [3345, 0]
click at [499, 537] on td "70711391" at bounding box center [537, 548] width 163 height 45
copy td "70711391"
click at [495, 584] on td "73250989" at bounding box center [537, 593] width 163 height 45
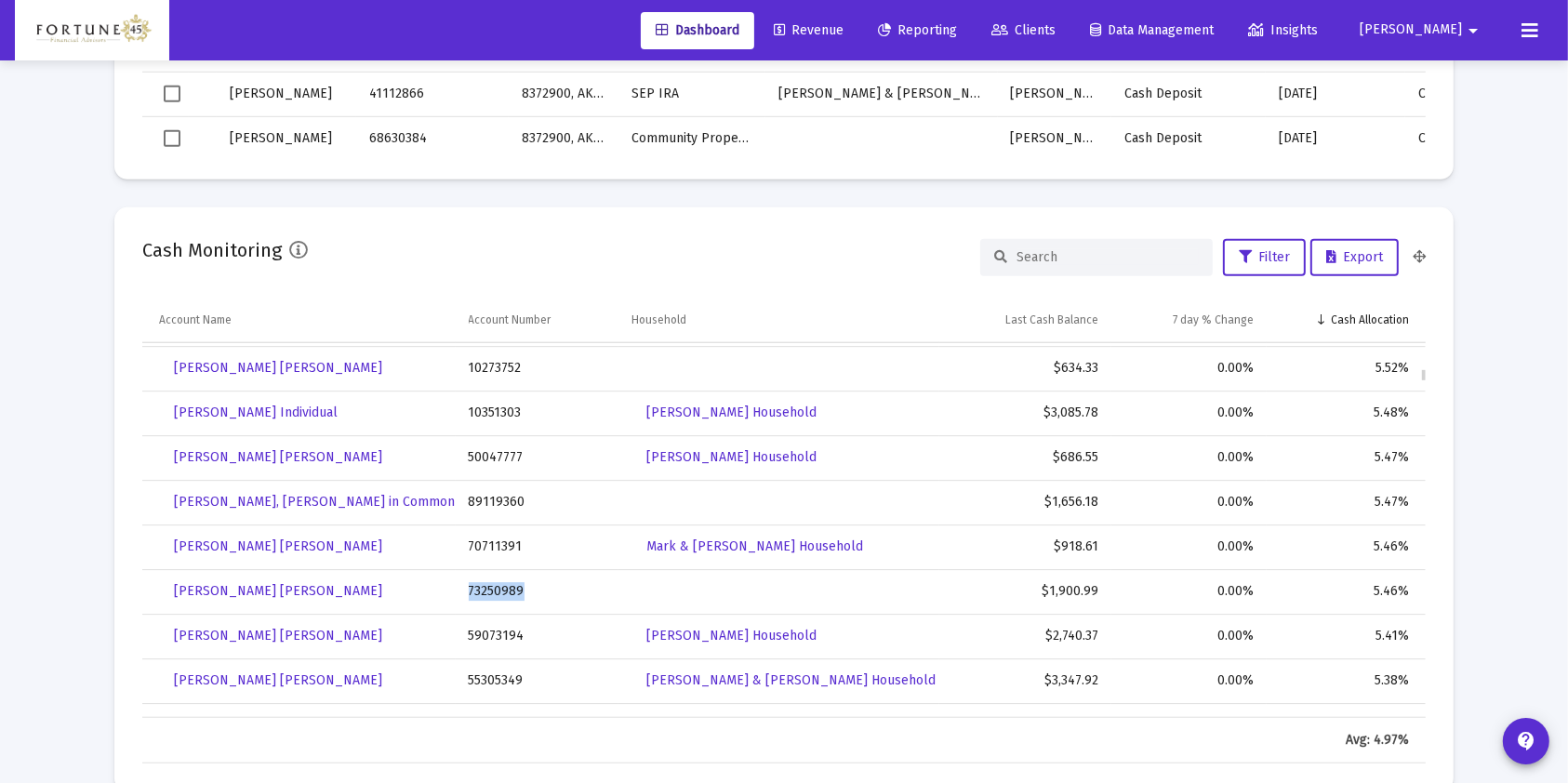
click at [495, 584] on td "73250989" at bounding box center [537, 592] width 163 height 45
copy td "73250989"
click at [485, 629] on td "59073194" at bounding box center [537, 638] width 163 height 45
click at [485, 629] on td "59073194" at bounding box center [537, 637] width 163 height 45
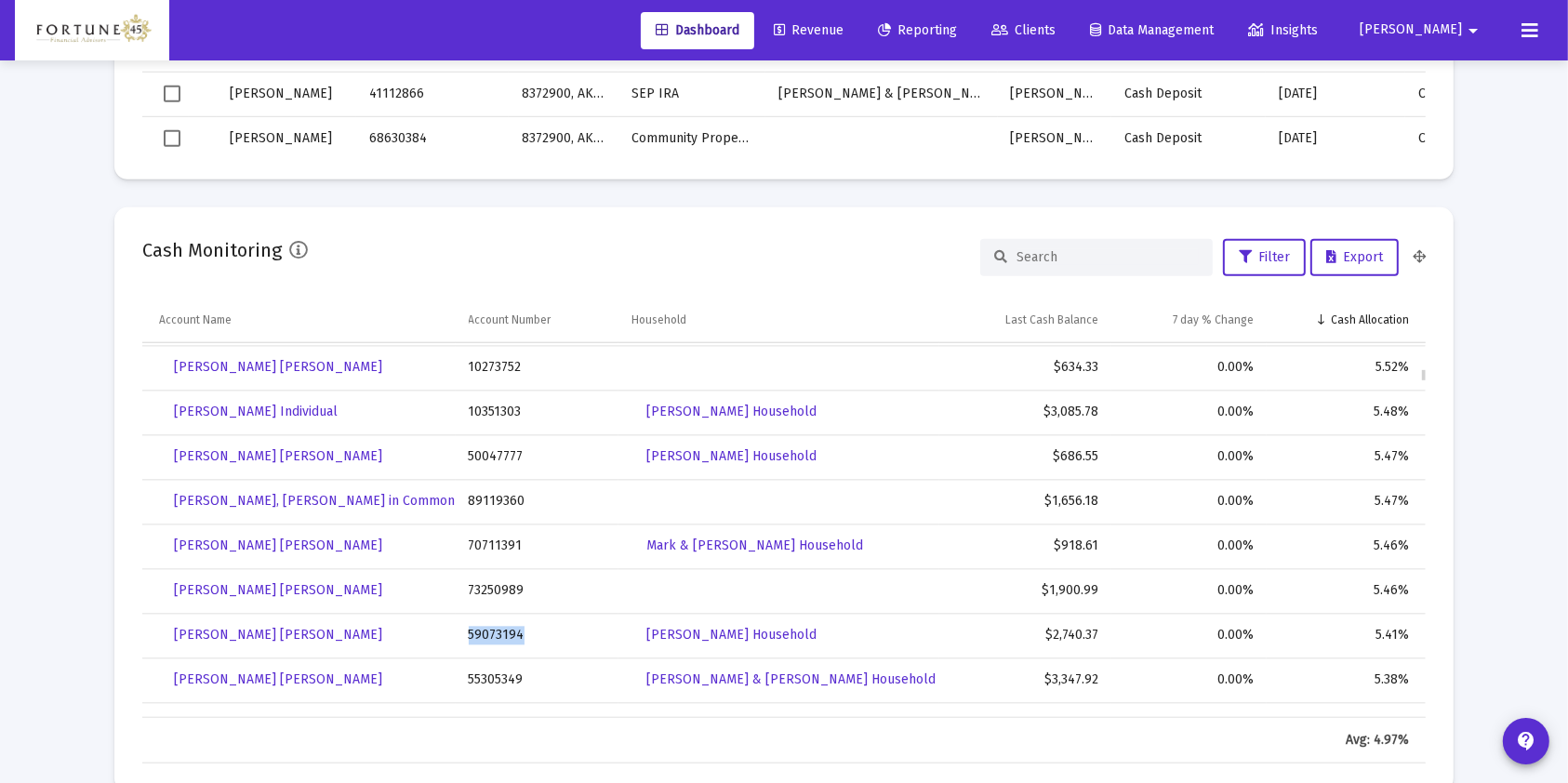
copy td "59073194"
click at [503, 675] on td "55305349" at bounding box center [537, 681] width 163 height 45
click at [503, 675] on td "55305349" at bounding box center [537, 680] width 163 height 45
copy td "55305349"
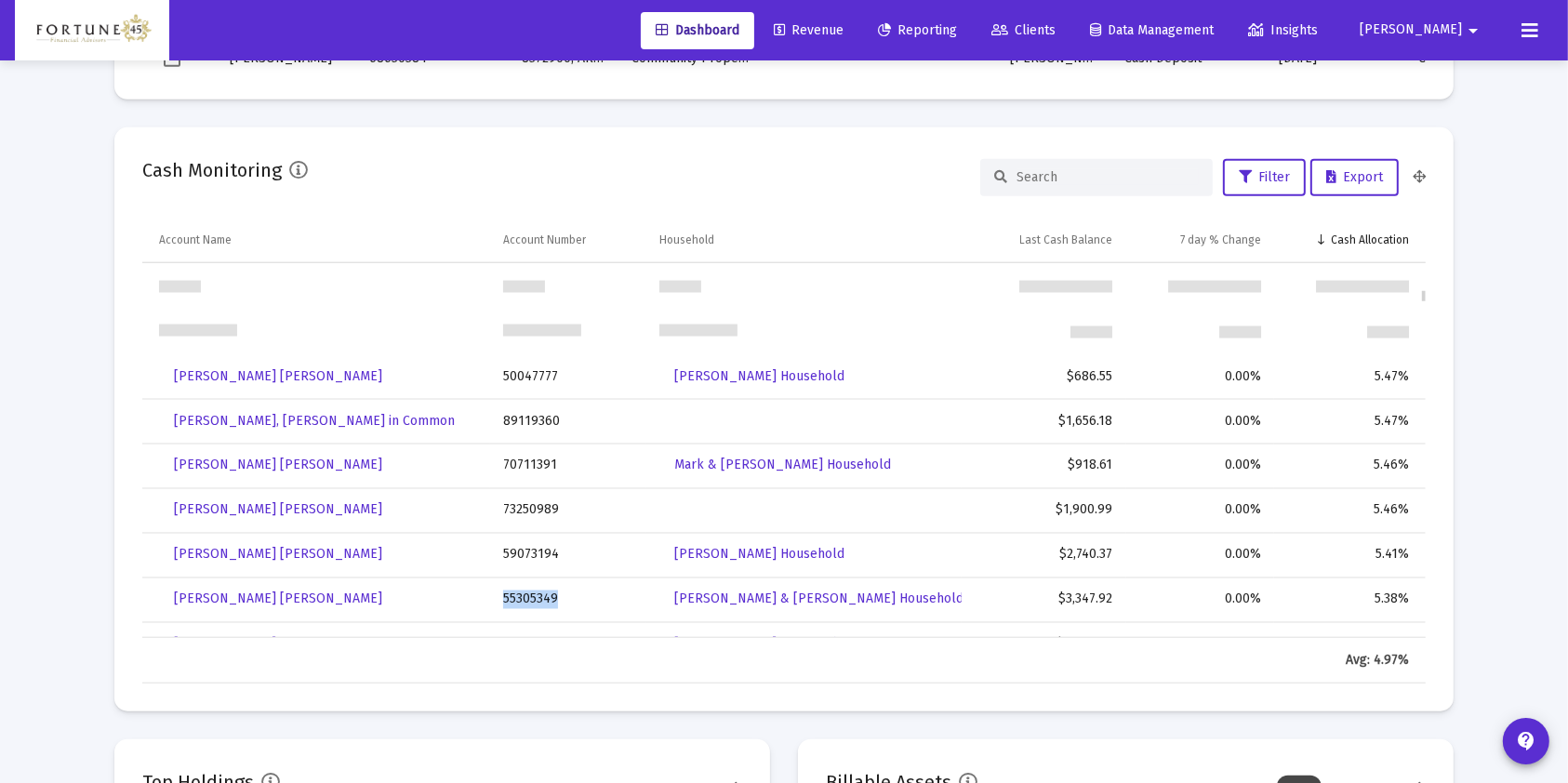
scroll to position [3458, 0]
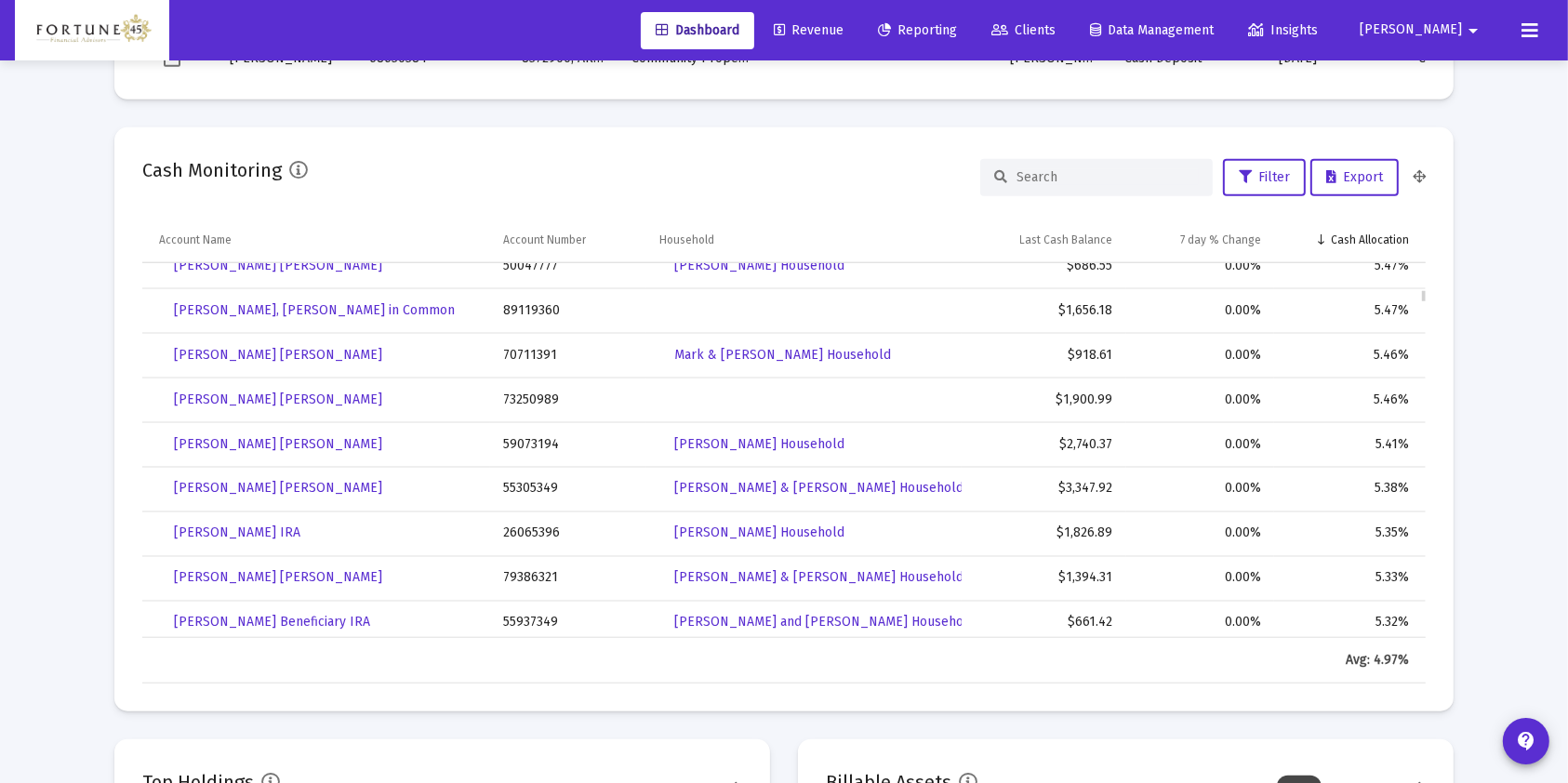
click at [525, 529] on td "26065396" at bounding box center [567, 534] width 156 height 45
click at [525, 529] on td "26065396" at bounding box center [567, 532] width 156 height 45
click at [521, 567] on td "79386321" at bounding box center [567, 577] width 156 height 45
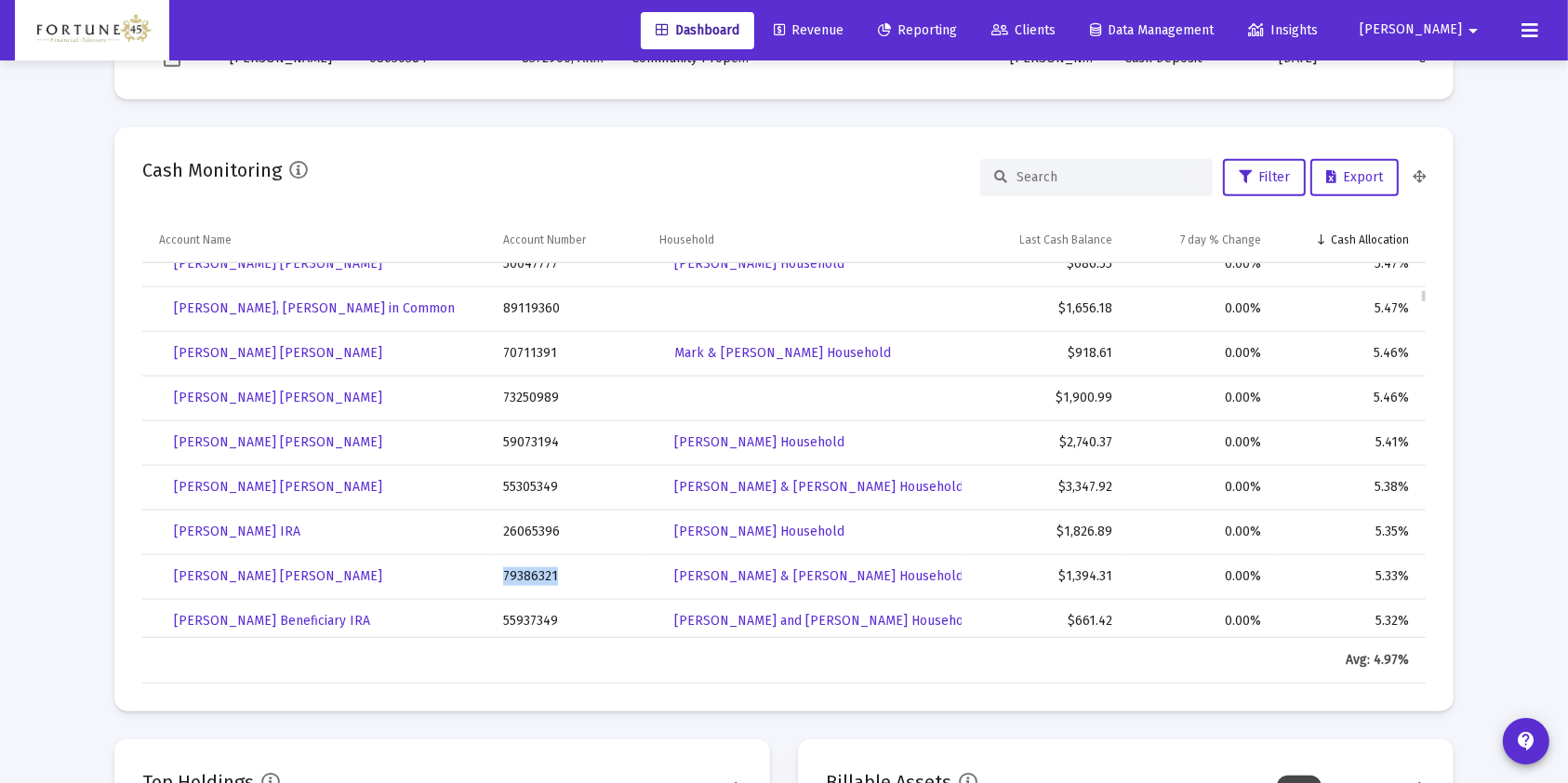
click at [521, 567] on td "79386321" at bounding box center [567, 577] width 156 height 45
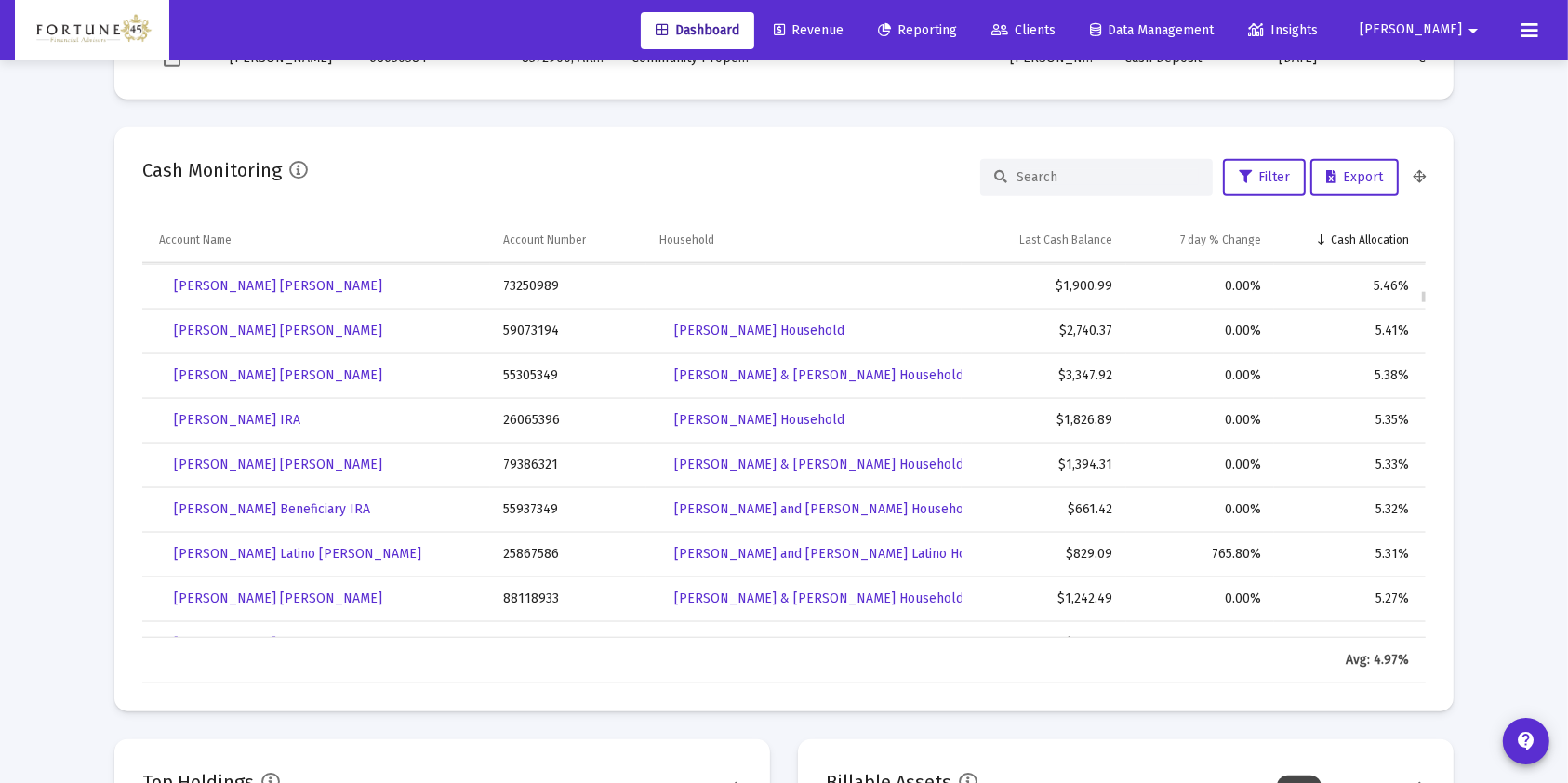
click at [525, 502] on td "55937349" at bounding box center [567, 510] width 156 height 45
click at [541, 544] on td "25867586" at bounding box center [567, 555] width 156 height 45
click at [528, 591] on td "88118933" at bounding box center [567, 598] width 156 height 45
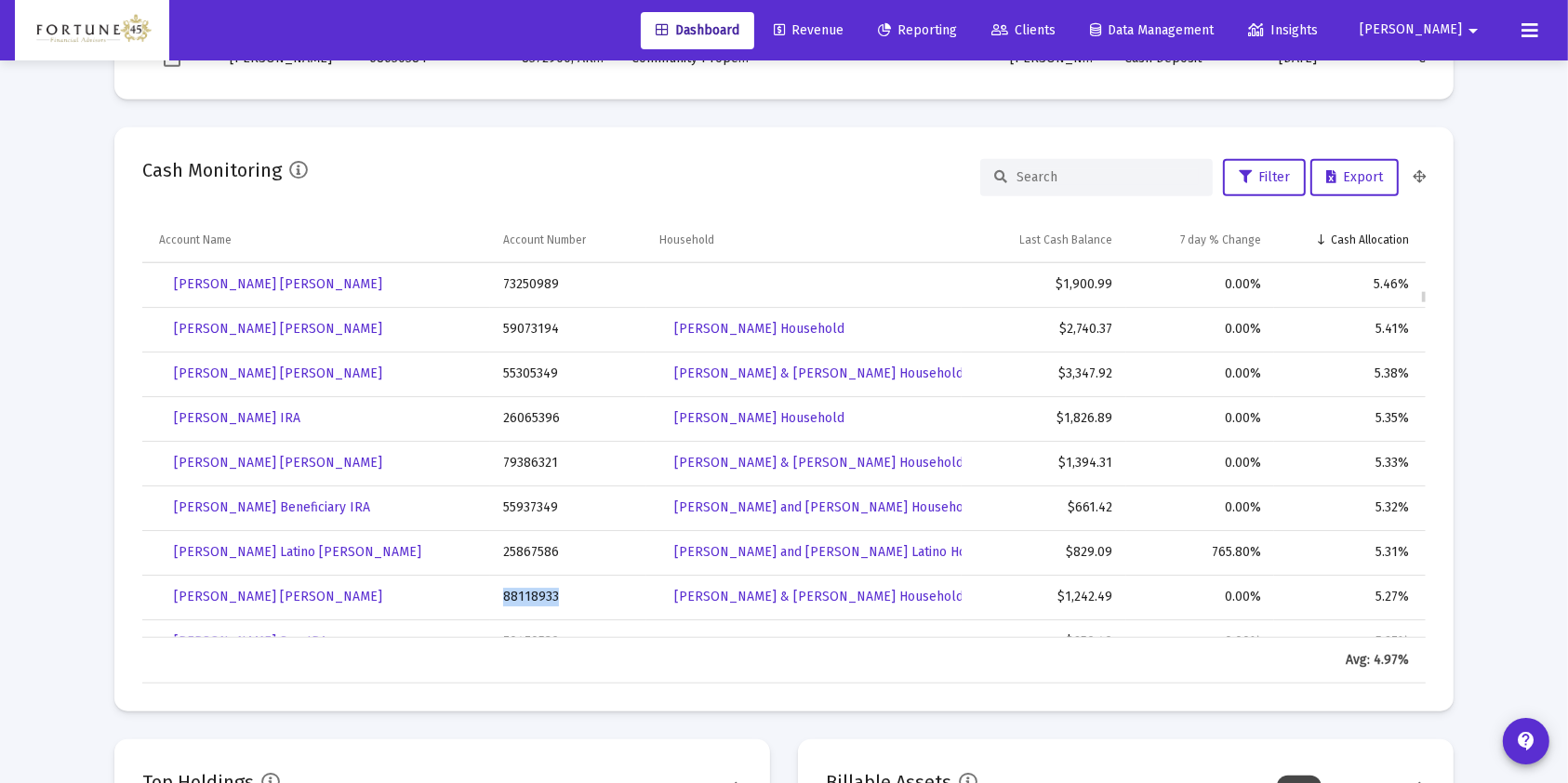
scroll to position [3573, 0]
click at [528, 591] on td "88118933" at bounding box center [567, 598] width 156 height 45
click at [530, 544] on td "25867586" at bounding box center [567, 553] width 156 height 45
click at [530, 544] on td "25867586" at bounding box center [567, 551] width 156 height 45
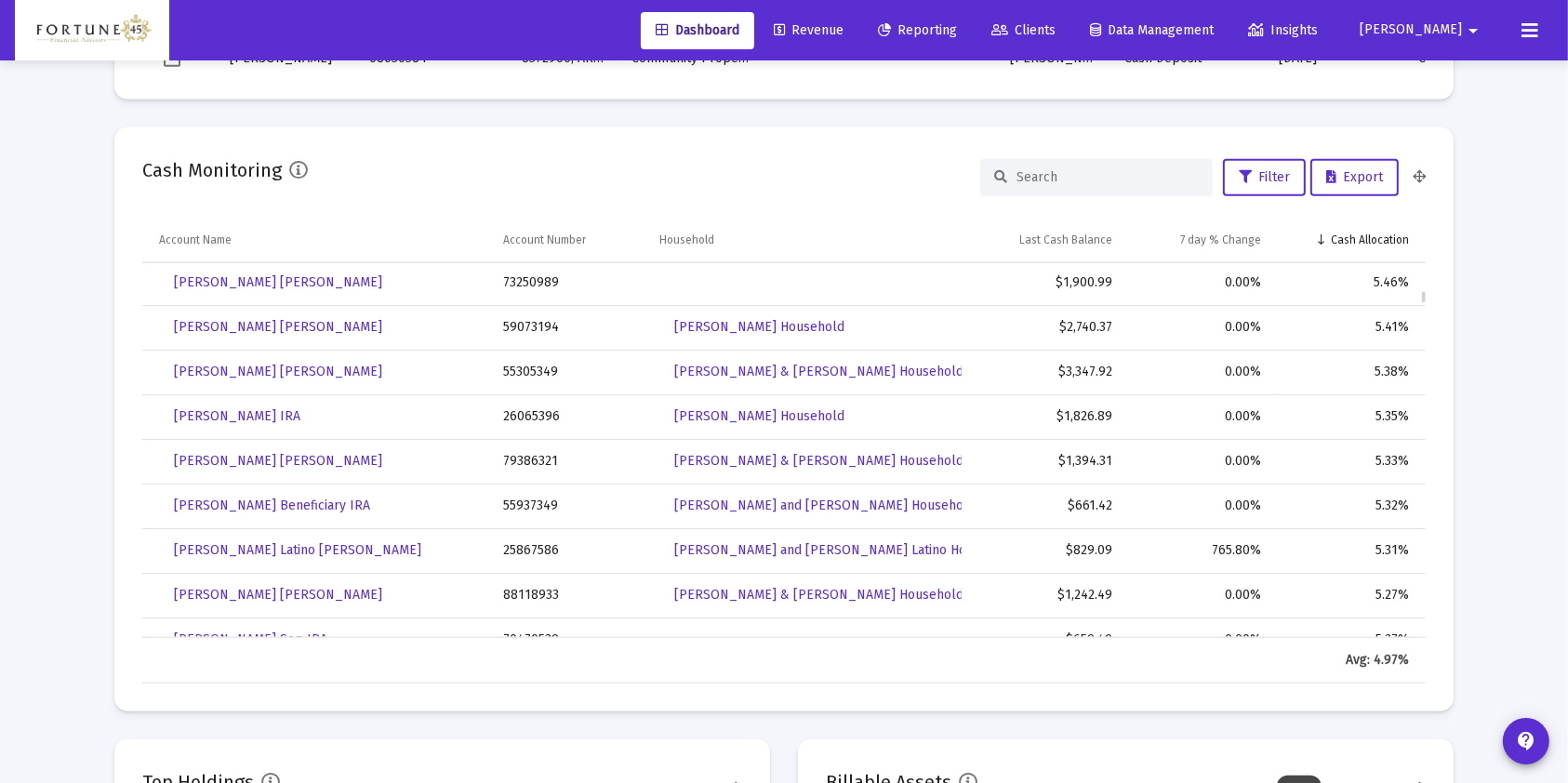
click at [526, 492] on td "55937349" at bounding box center [567, 506] width 156 height 45
click at [526, 492] on td "55937349" at bounding box center [567, 504] width 156 height 45
click at [543, 462] on td "79386321" at bounding box center [567, 460] width 156 height 45
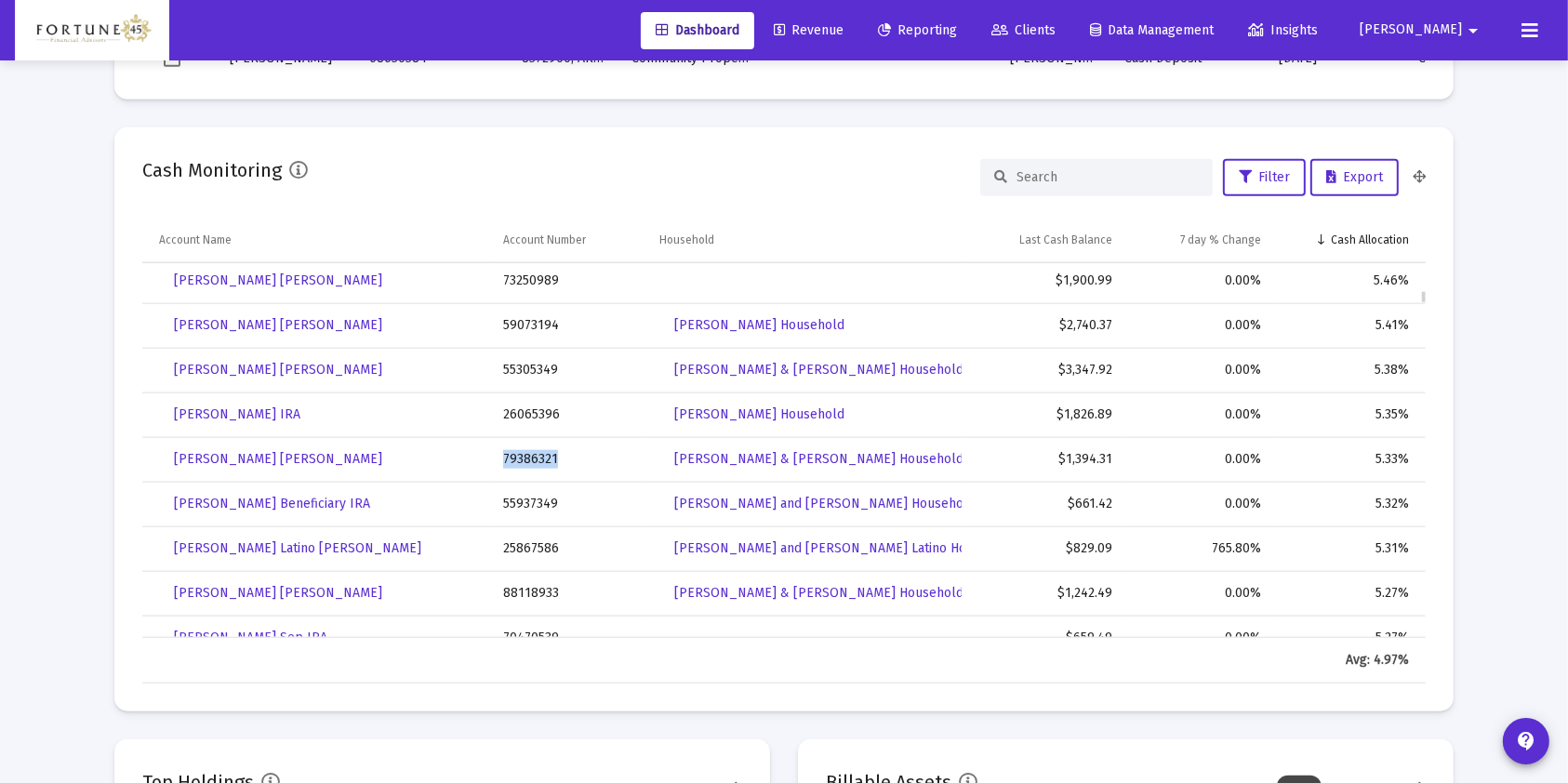
click at [543, 462] on td "79386321" at bounding box center [567, 460] width 156 height 45
click at [539, 409] on td "26065396" at bounding box center [567, 415] width 156 height 45
click at [539, 409] on td "26065396" at bounding box center [567, 414] width 156 height 45
click at [521, 364] on td "55305349" at bounding box center [567, 369] width 156 height 45
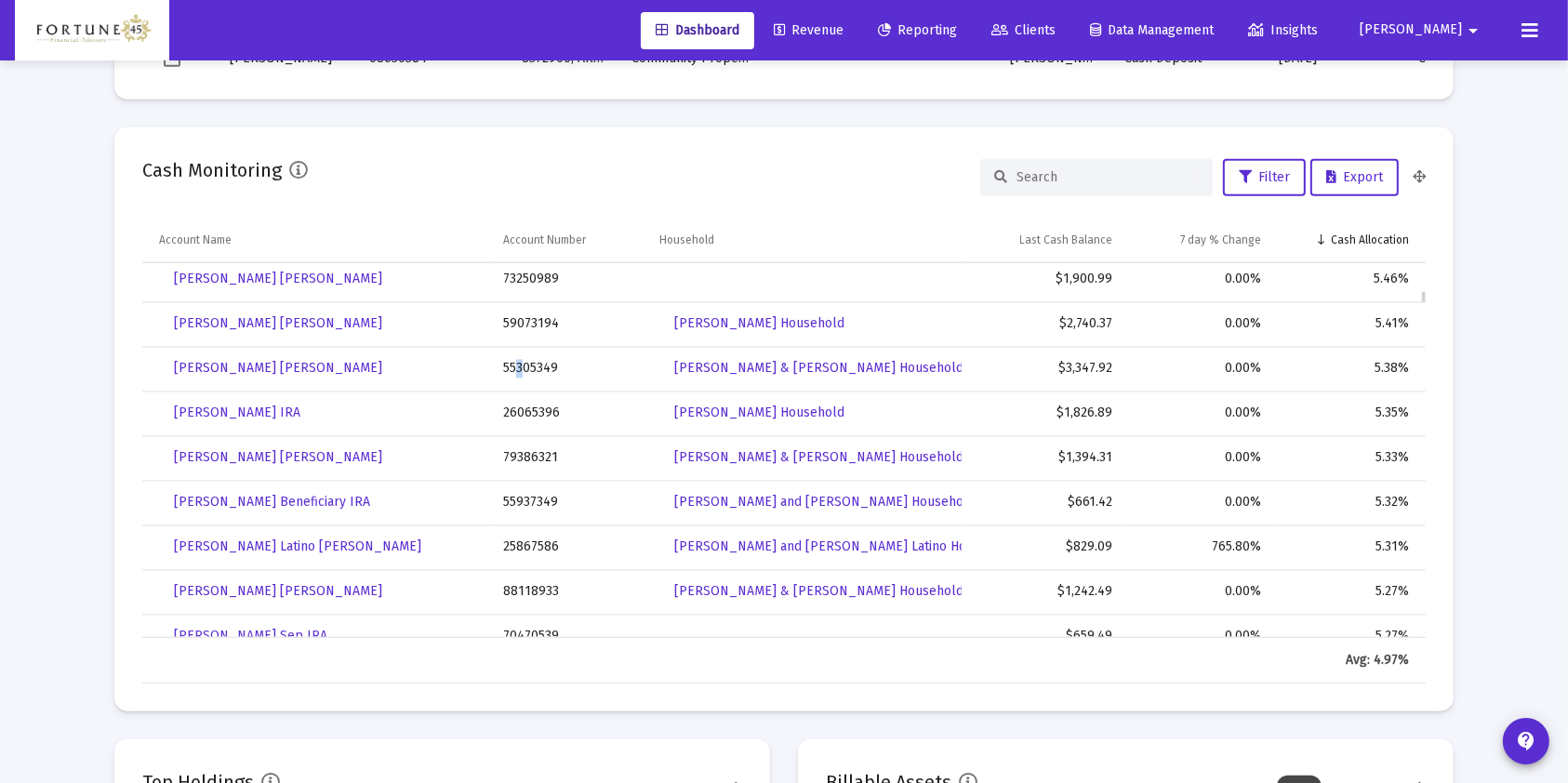
click at [522, 364] on td "55305349" at bounding box center [567, 369] width 156 height 45
click at [527, 367] on td "55305349" at bounding box center [567, 369] width 156 height 45
click at [527, 367] on td "55305349" at bounding box center [567, 366] width 156 height 45
